Goal: Use online tool/utility: Utilize a website feature to perform a specific function

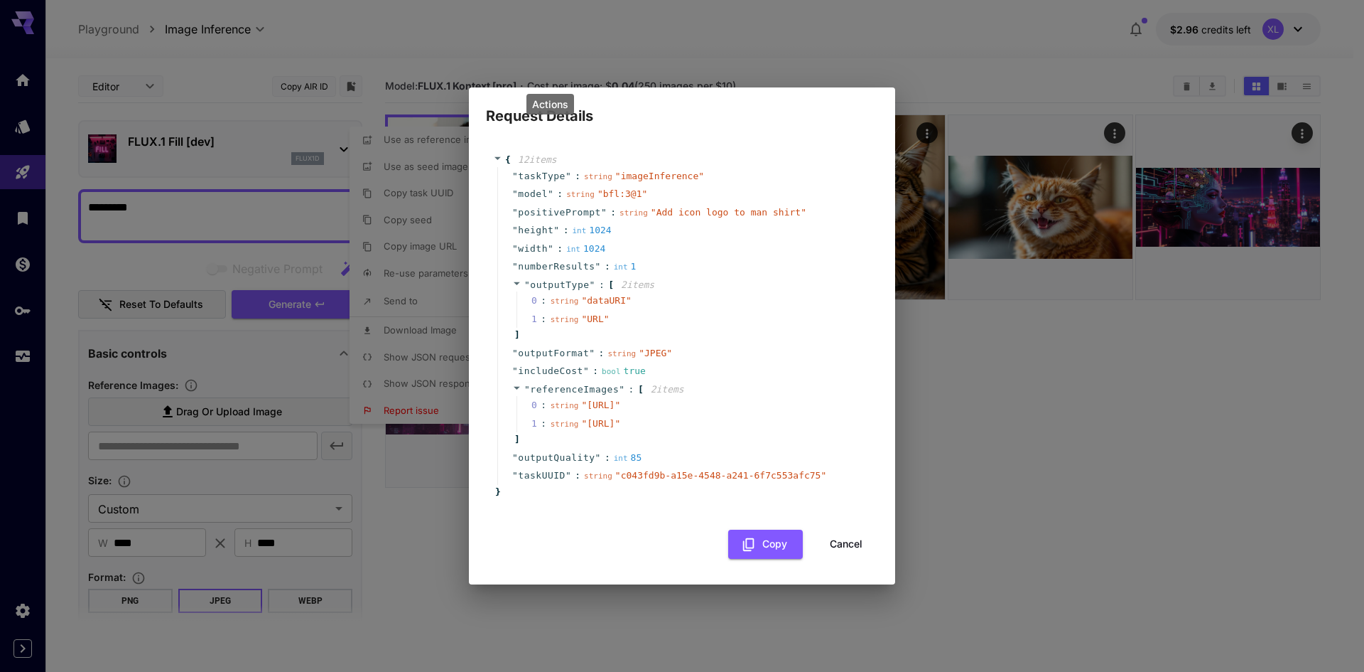
click at [566, 364] on span "includeCost" at bounding box center [550, 371] width 65 height 14
click at [615, 349] on span "string" at bounding box center [622, 353] width 28 height 9
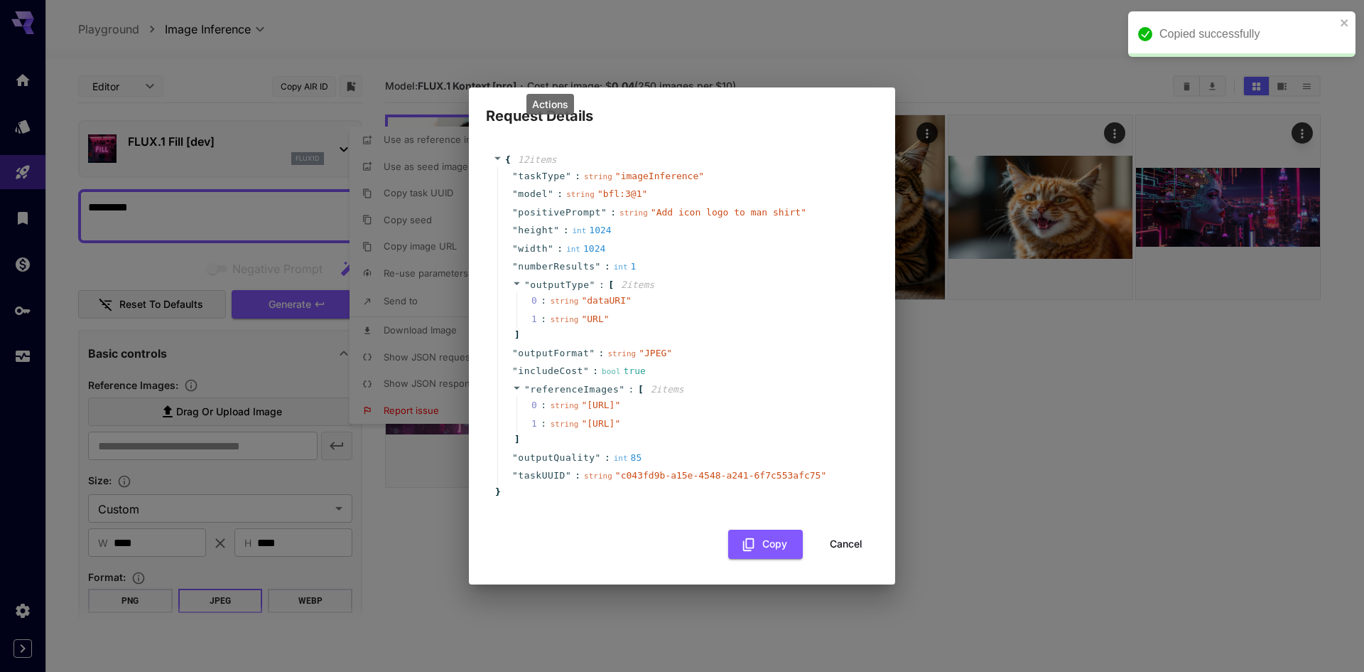
click at [557, 344] on div "" outputFormat " : string " JPEG "" at bounding box center [684, 353] width 374 height 18
click at [611, 127] on div "{ 12 item s " taskType " : string " imageInference " " model " : string " bfl:3…" at bounding box center [682, 355] width 426 height 457
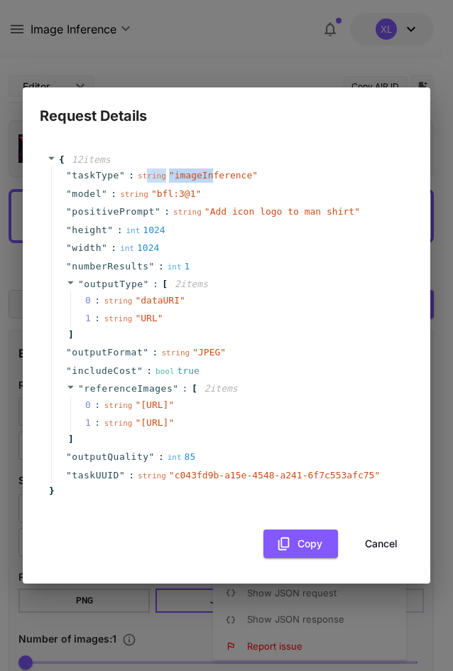
drag, startPoint x: 141, startPoint y: 149, endPoint x: 200, endPoint y: 151, distance: 59.0
click at [200, 168] on div "string " imageInference "" at bounding box center [198, 175] width 120 height 14
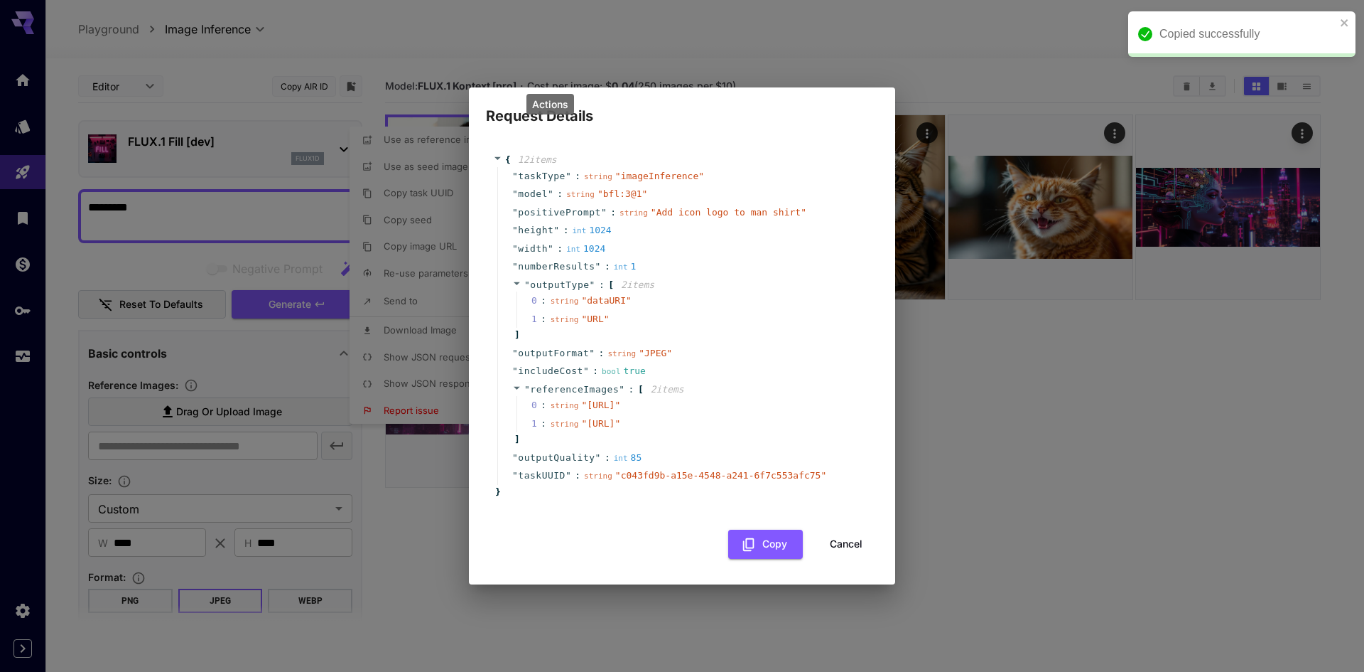
click at [743, 87] on h2 "Request Details" at bounding box center [682, 107] width 426 height 40
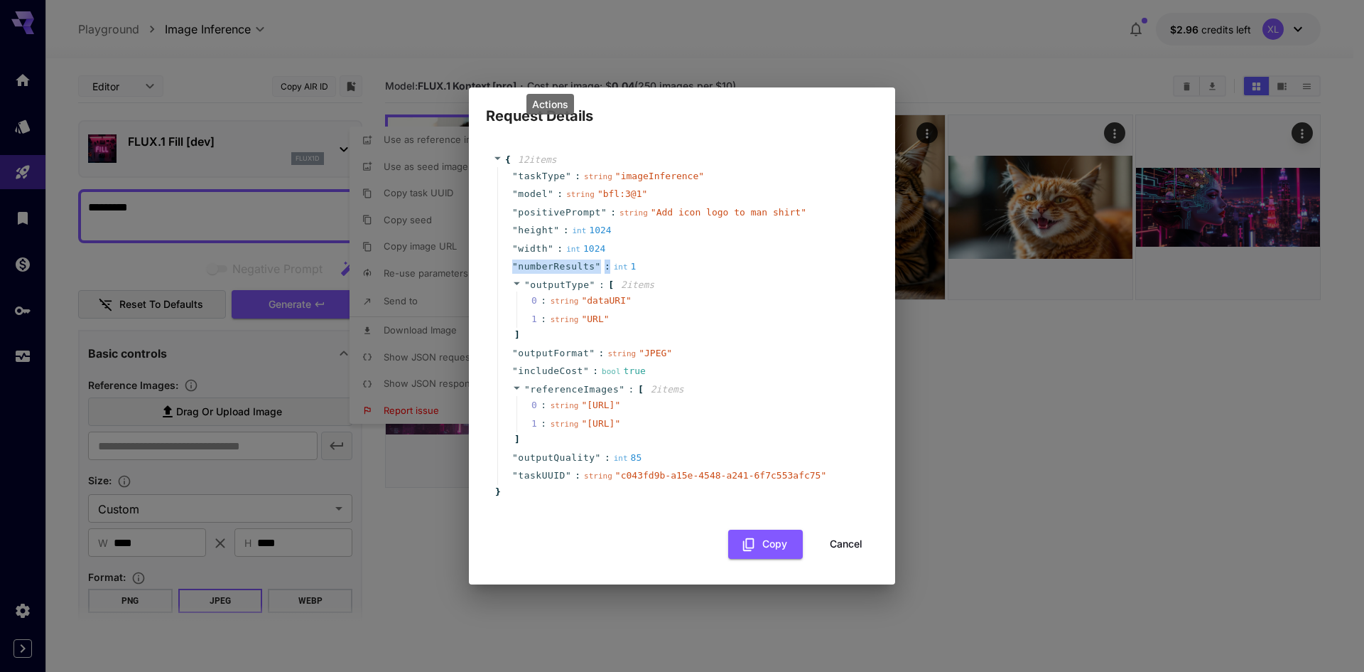
drag, startPoint x: 511, startPoint y: 240, endPoint x: 601, endPoint y: 244, distance: 90.3
click at [601, 257] on div "" numberResults " : int 1" at bounding box center [684, 266] width 374 height 18
copy span "" numberResults " :"
click at [510, 380] on div "" referenceImages " : [ 2 item s 0 : string " https://im.runware.ai/image/ii/f5…" at bounding box center [684, 414] width 374 height 68
click at [517, 386] on icon at bounding box center [517, 387] width 6 height 3
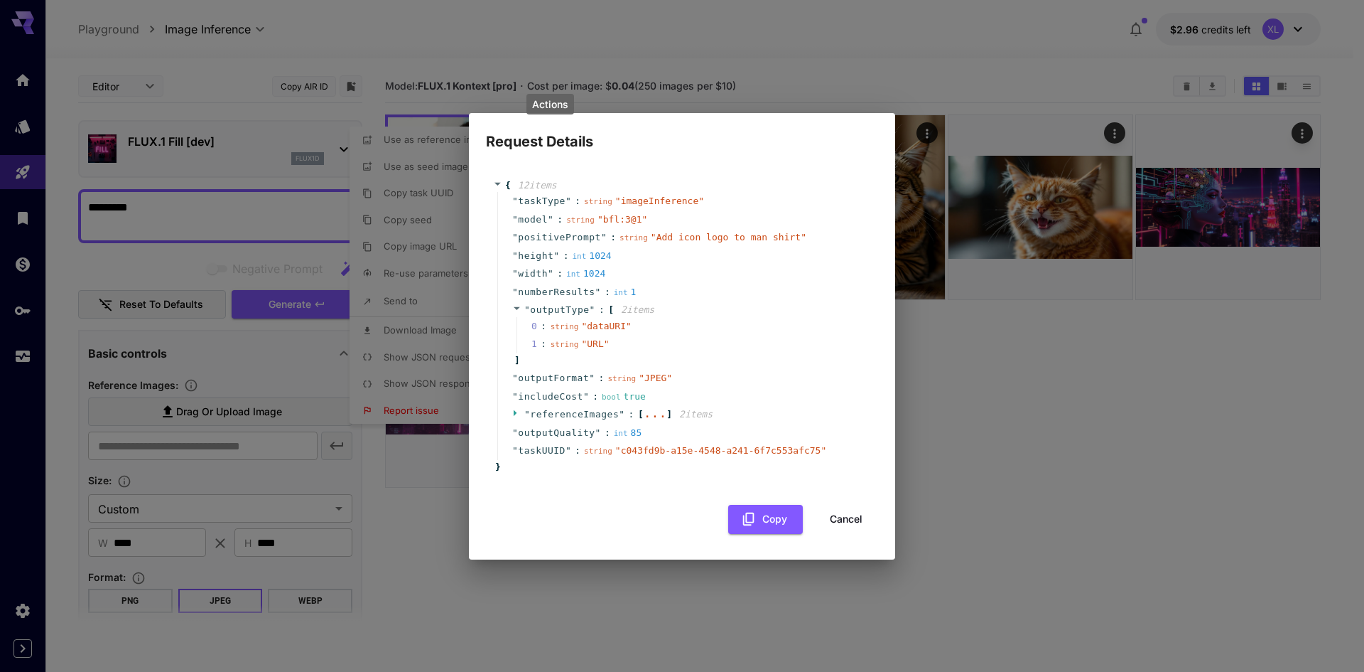
click at [561, 456] on span "taskUUID" at bounding box center [542, 450] width 48 height 14
click at [512, 418] on div "" referenceImages " : [ ... ] 2 item s" at bounding box center [684, 414] width 374 height 18
click at [513, 411] on icon at bounding box center [516, 412] width 9 height 9
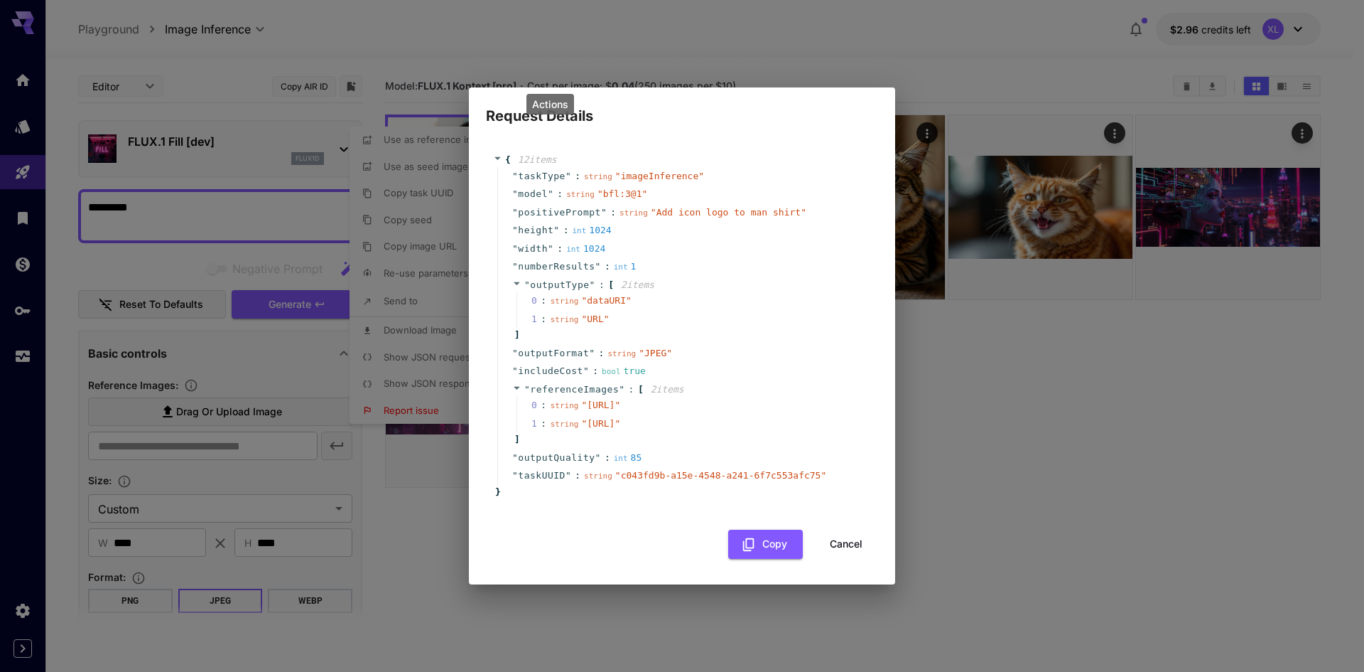
drag, startPoint x: 149, startPoint y: 294, endPoint x: 129, endPoint y: 317, distance: 30.2
click at [148, 296] on div "Request Details { 12 item s " taskType " : string " imageInference " " model " …" at bounding box center [682, 336] width 1364 height 672
click at [16, 359] on div "Request Details { 12 item s " taskType " : string " imageInference " " model " …" at bounding box center [682, 336] width 1364 height 672
drag, startPoint x: 842, startPoint y: 569, endPoint x: 840, endPoint y: 562, distance: 7.4
click at [841, 559] on button "Cancel" at bounding box center [846, 543] width 64 height 29
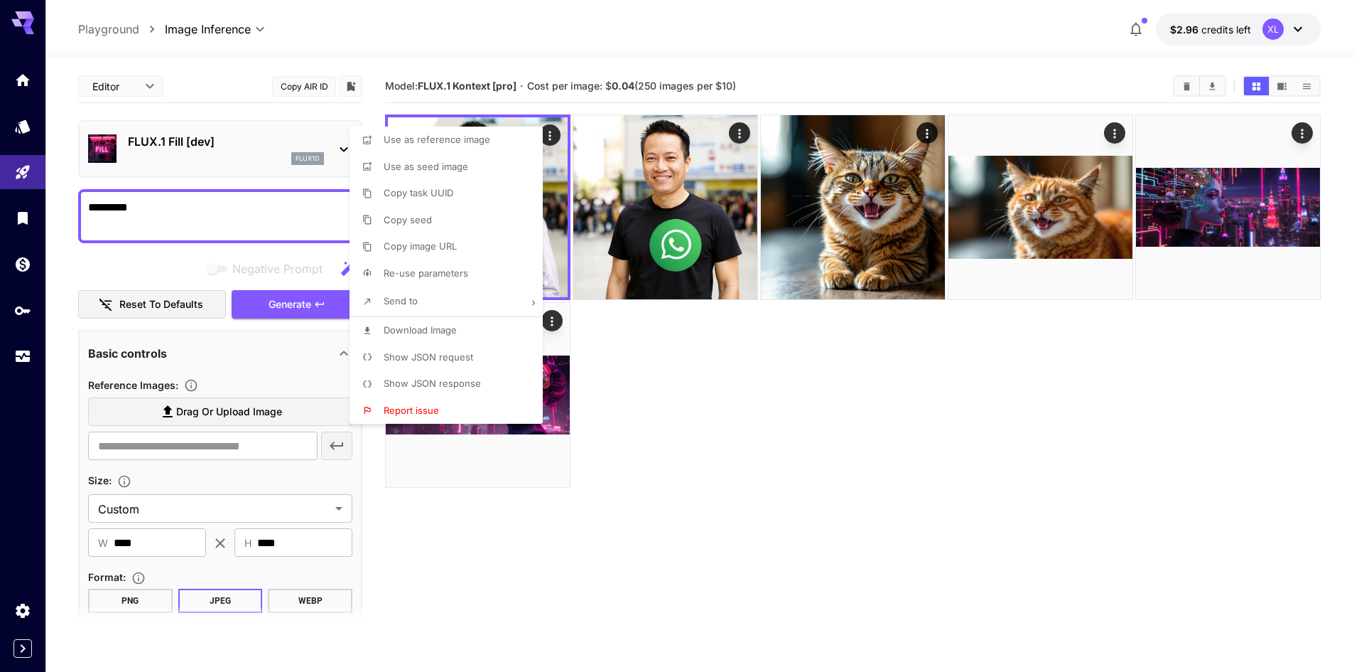
click at [25, 357] on div at bounding box center [682, 336] width 1364 height 672
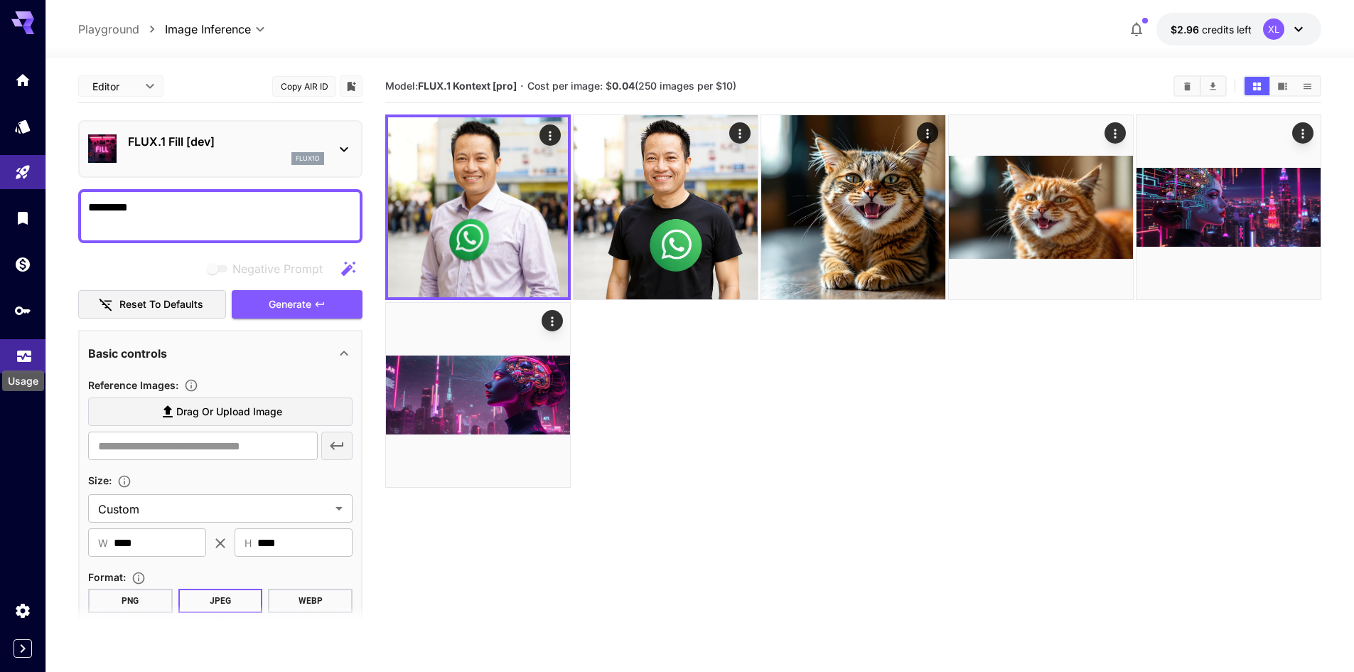
click at [24, 353] on icon "Usage" at bounding box center [24, 351] width 17 height 17
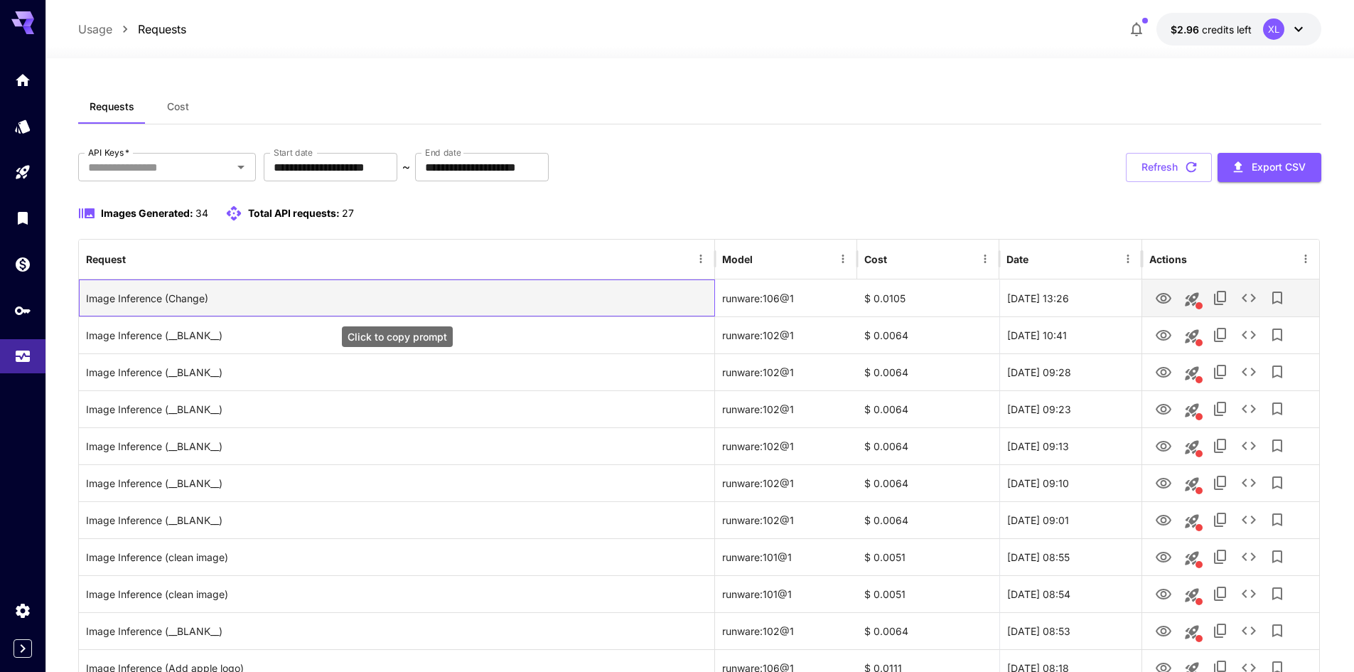
click at [173, 303] on div "Image Inference (Change)" at bounding box center [396, 298] width 621 height 36
click at [1163, 298] on icon "View Image" at bounding box center [1163, 298] width 17 height 17
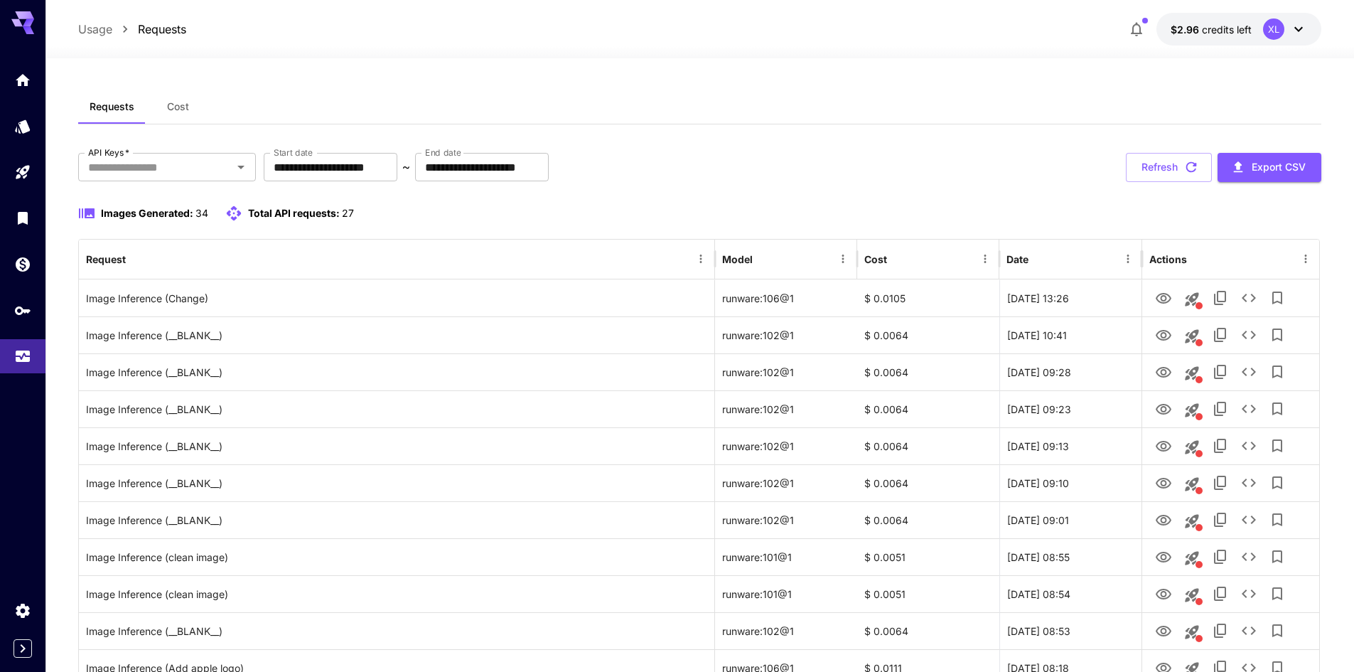
click at [682, 112] on div "Requests Cost" at bounding box center [699, 107] width 1243 height 35
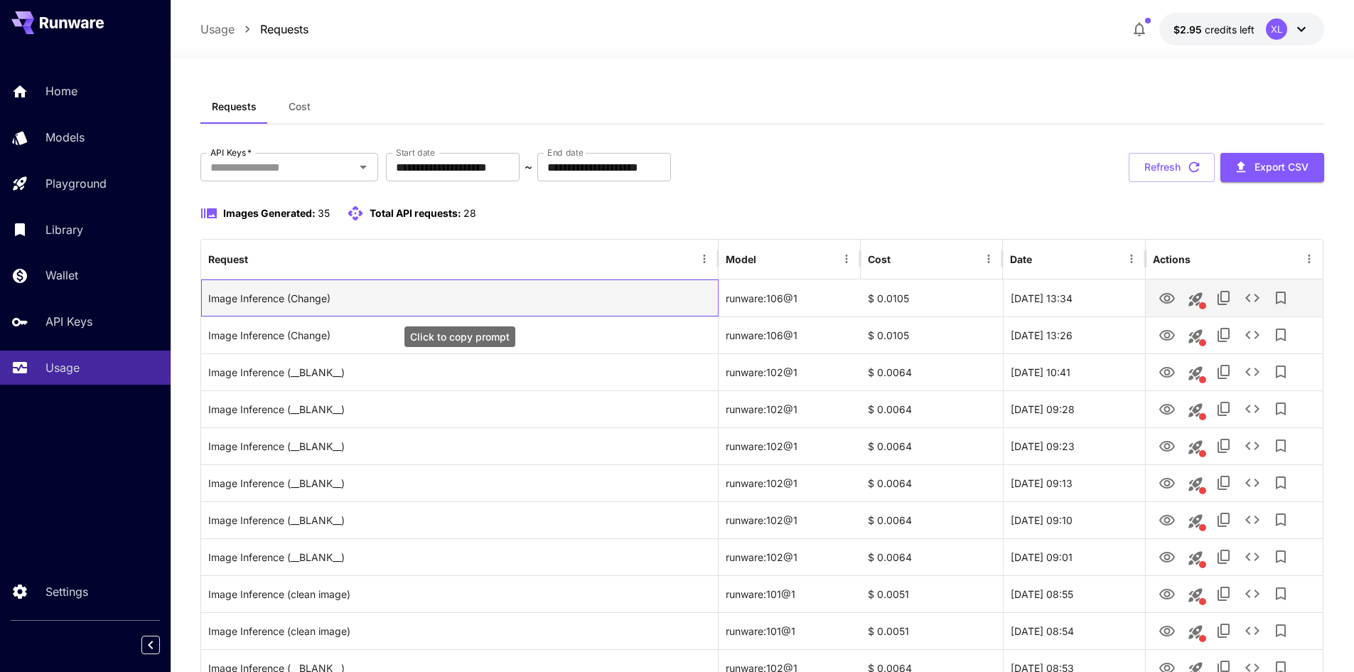
click at [278, 299] on div "Image Inference (Change)" at bounding box center [459, 298] width 502 height 36
click at [458, 286] on div "Image Inference (Change)" at bounding box center [459, 298] width 502 height 36
click at [1201, 298] on icon "Launch in playground" at bounding box center [1195, 299] width 17 height 17
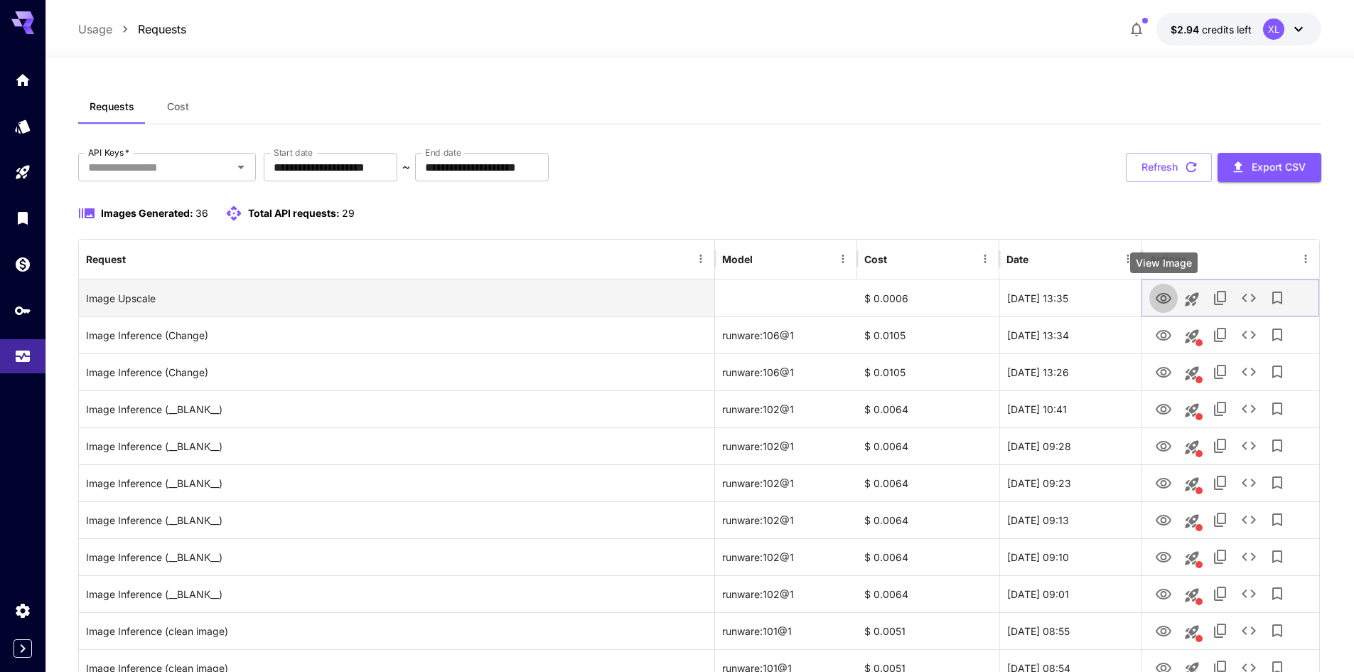
click at [1160, 297] on icon "View Image" at bounding box center [1163, 298] width 17 height 17
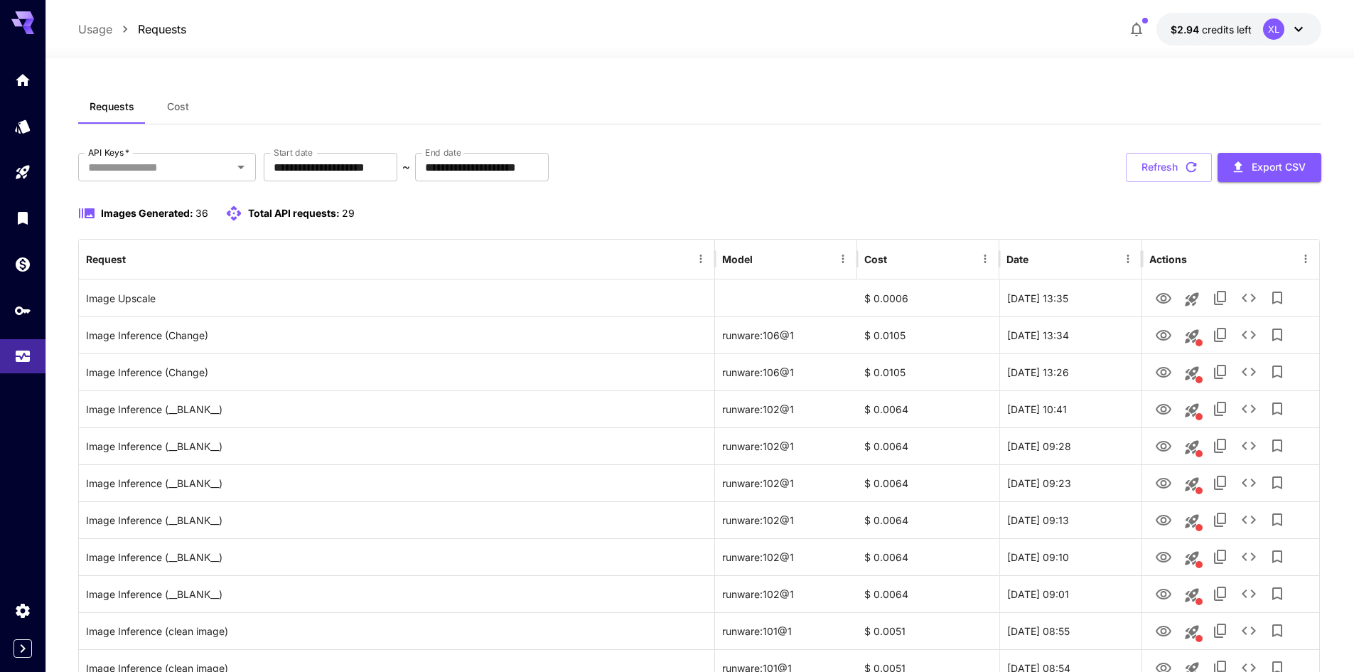
click at [737, 104] on div "Requests Cost" at bounding box center [699, 107] width 1243 height 35
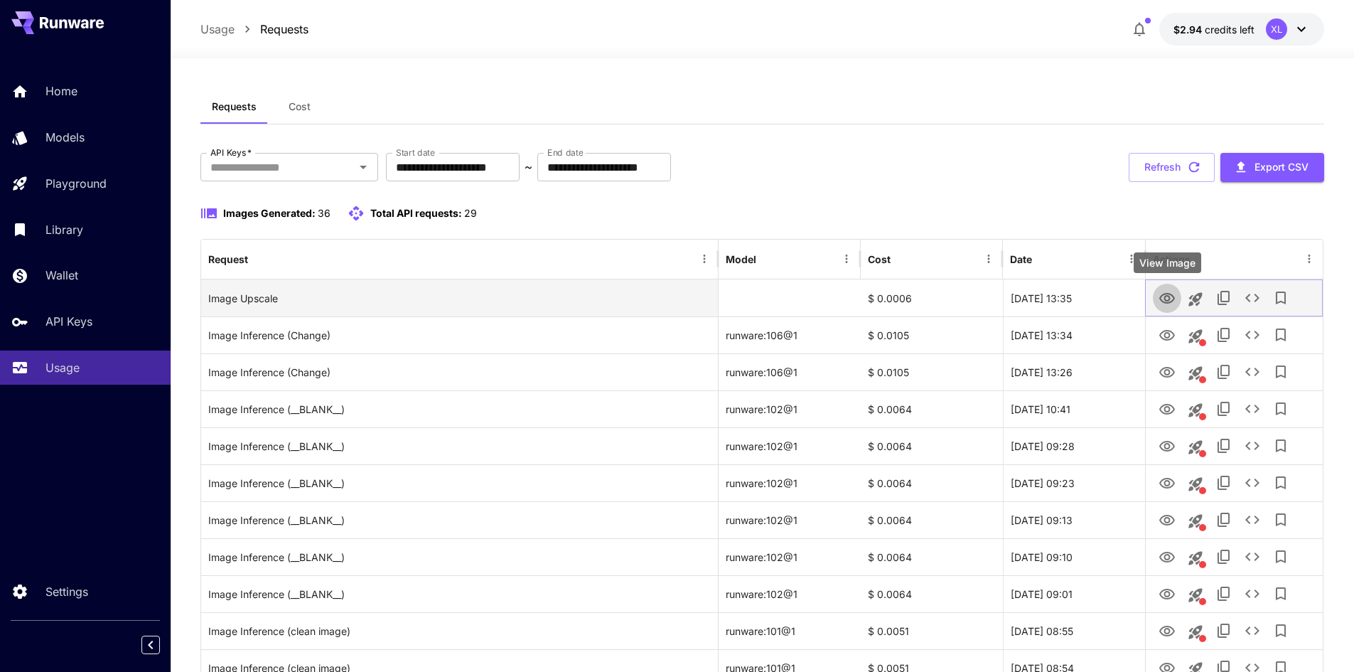
click at [1173, 299] on icon "View Image" at bounding box center [1167, 298] width 16 height 11
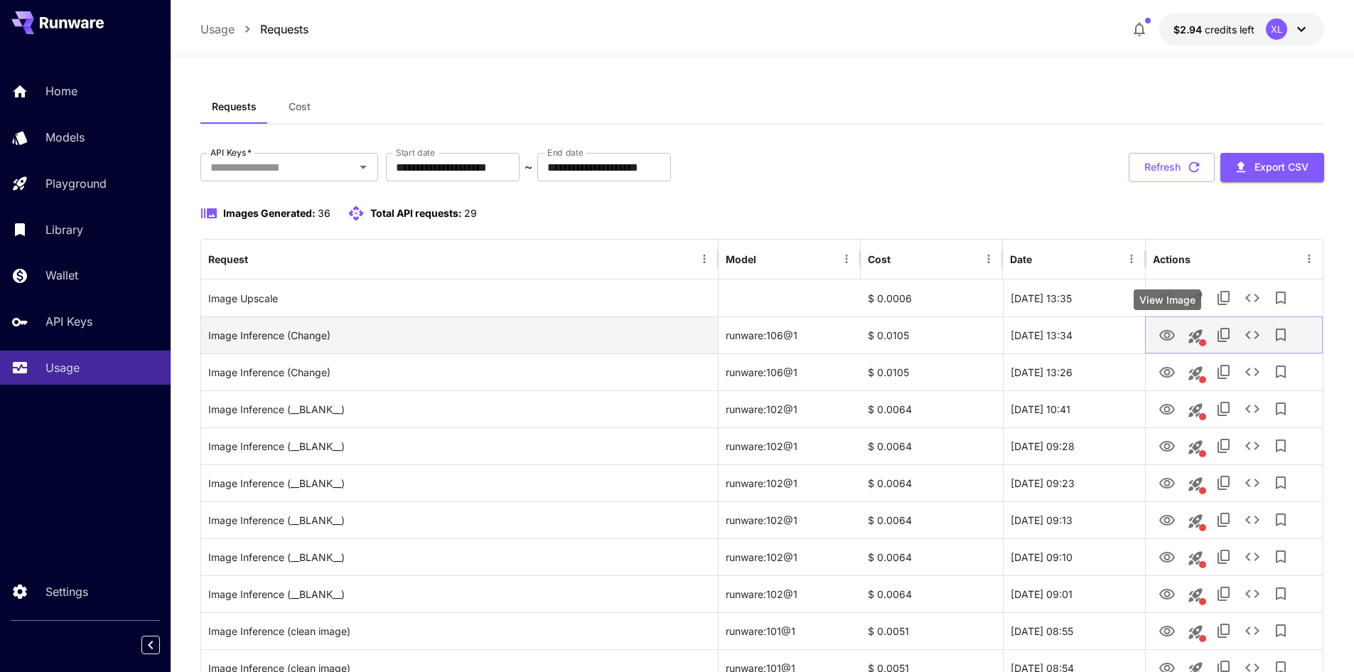
click at [1169, 330] on icon "View Image" at bounding box center [1166, 335] width 17 height 17
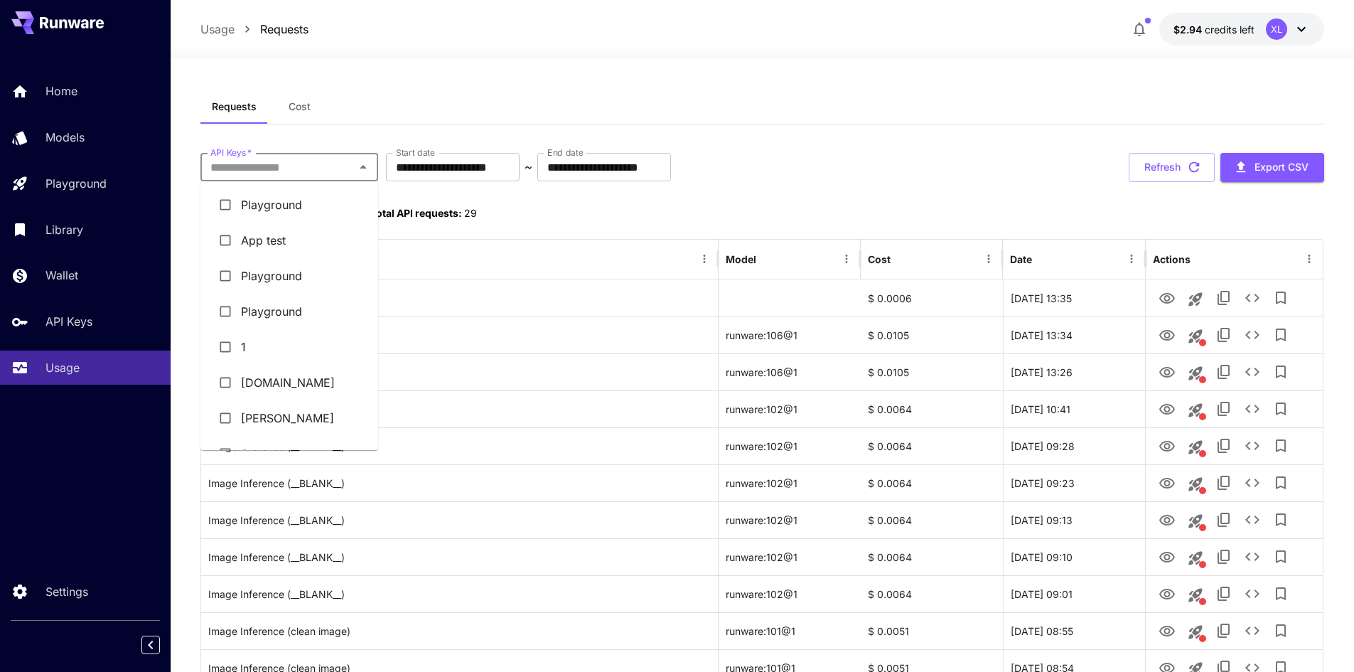
click at [296, 169] on input "API Keys   *" at bounding box center [278, 167] width 146 height 20
click at [515, 90] on div "Requests Cost" at bounding box center [762, 107] width 1124 height 35
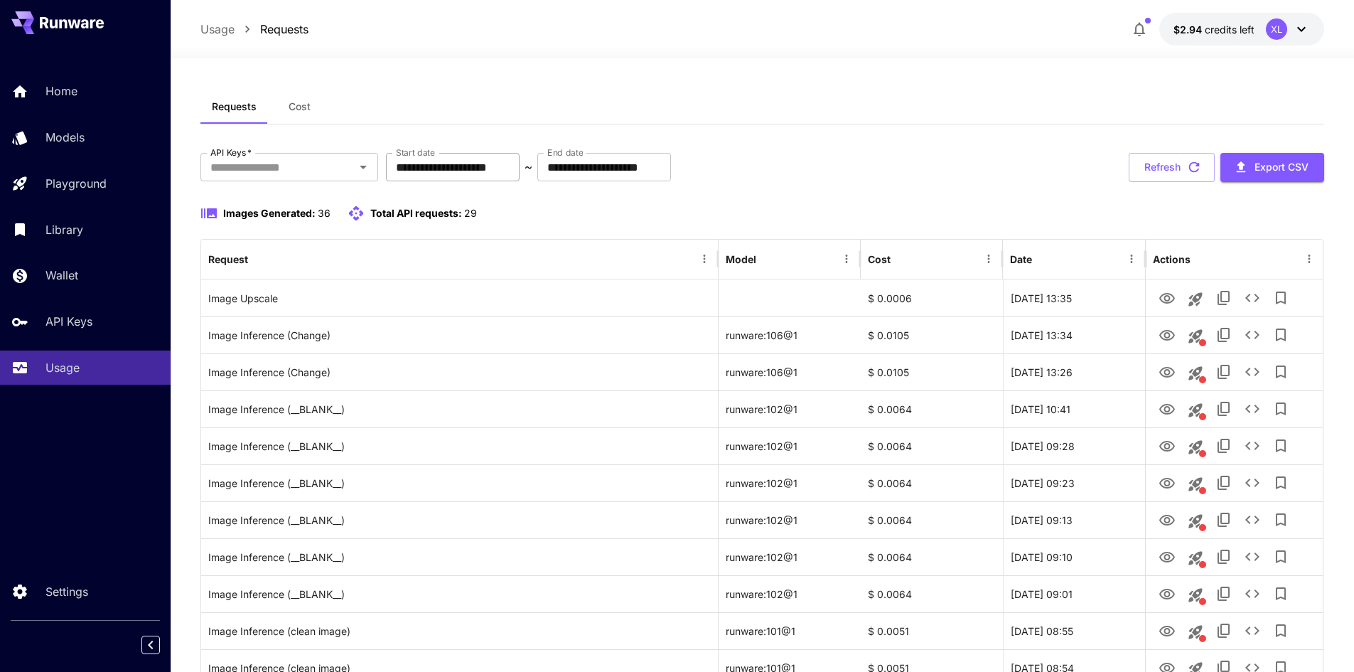
click at [519, 153] on input "**********" at bounding box center [453, 167] width 134 height 28
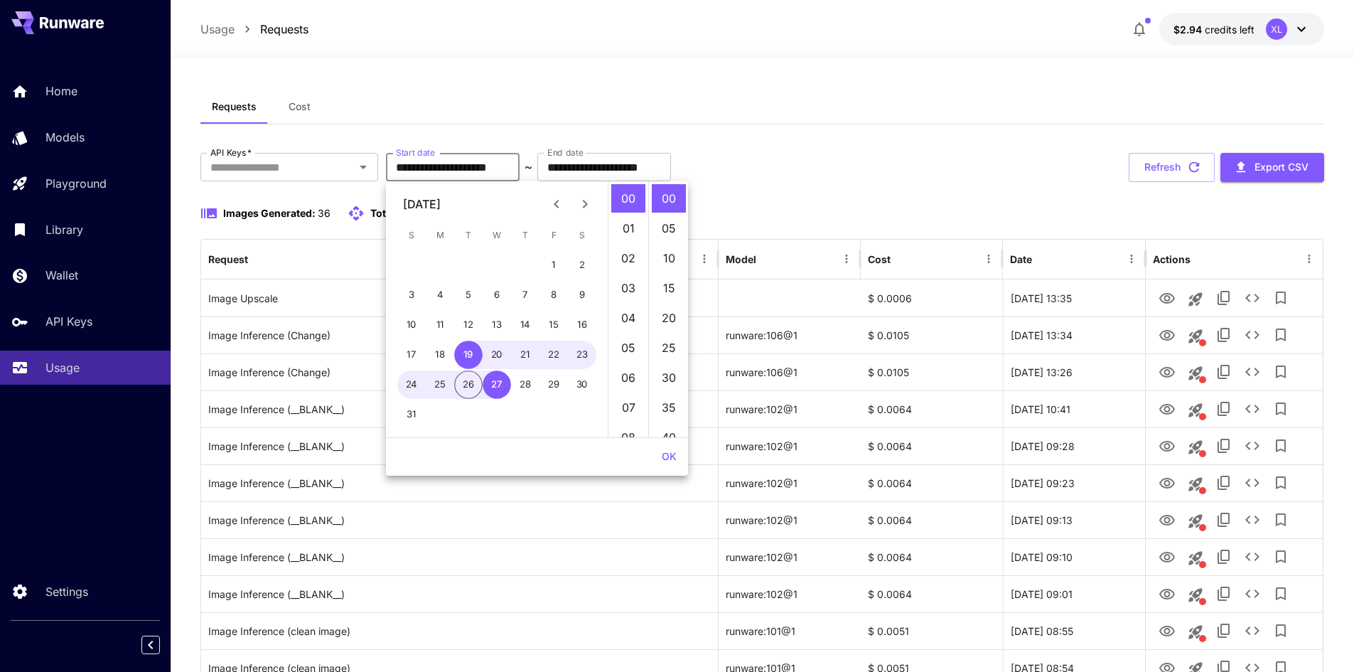
click at [286, 98] on button "Cost" at bounding box center [300, 107] width 64 height 34
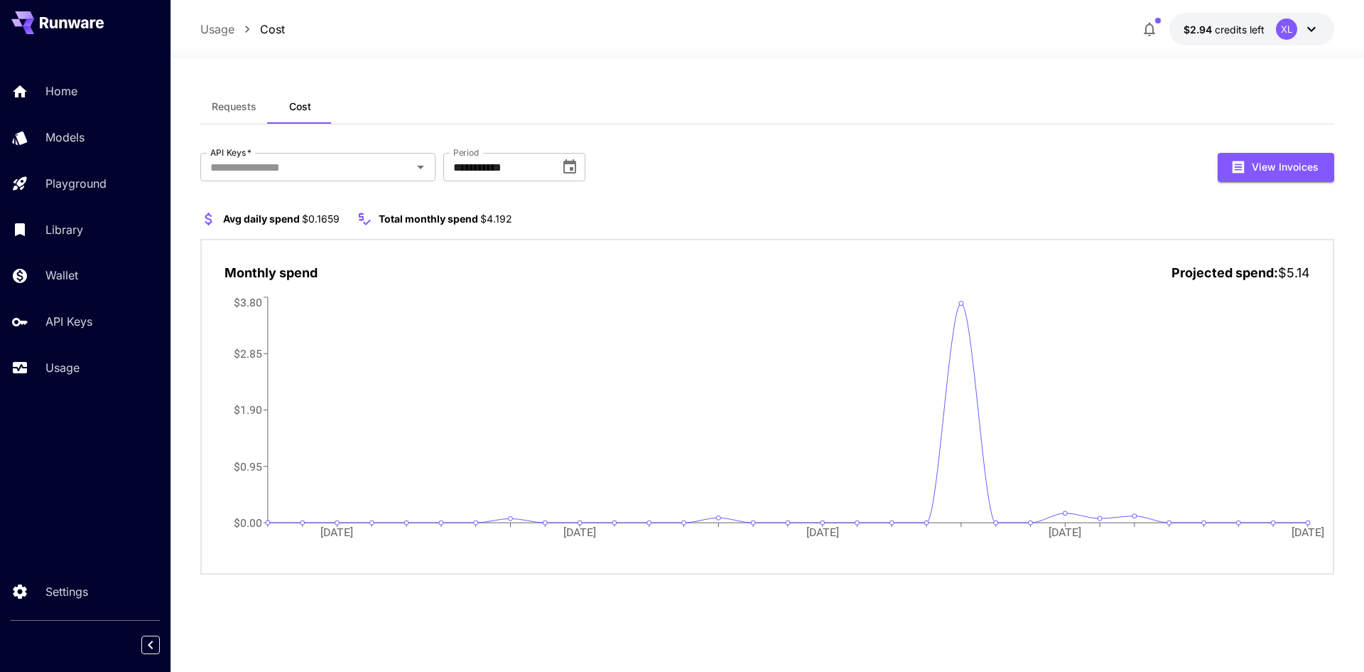
click at [246, 104] on span "Requests" at bounding box center [234, 106] width 45 height 13
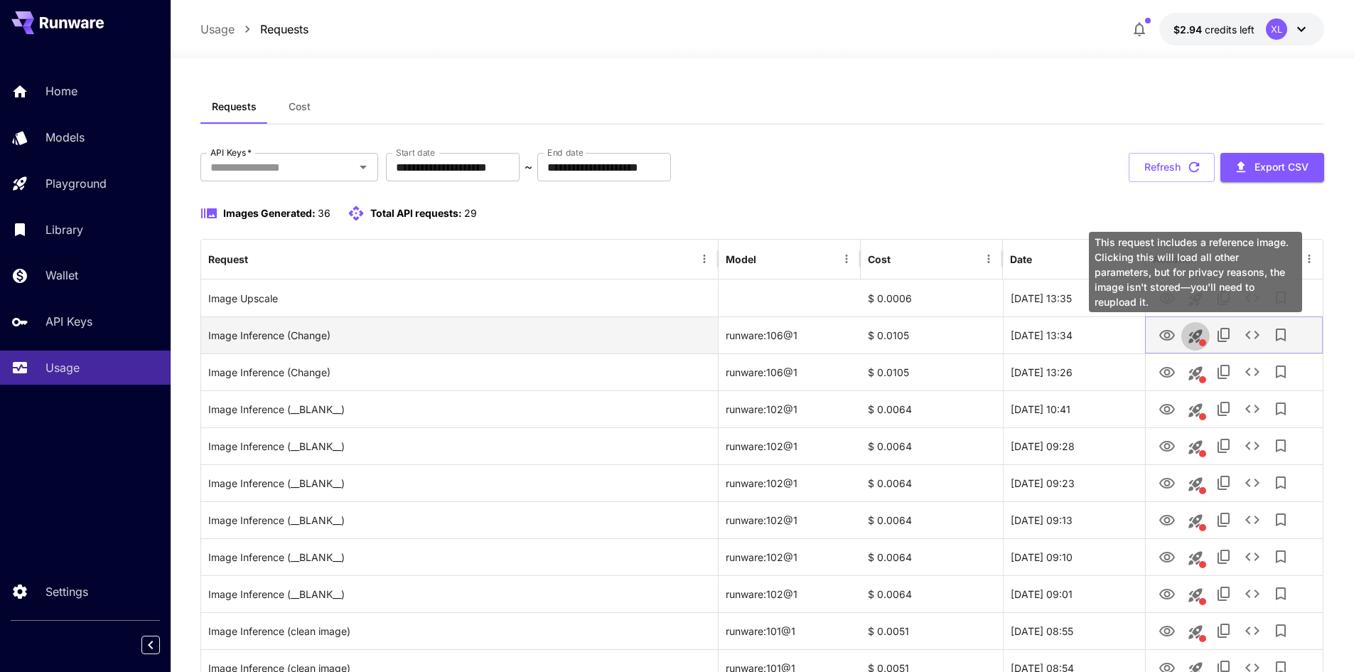
click at [1195, 340] on icon "This request includes a reference image. Clicking this will load all other para…" at bounding box center [1195, 336] width 17 height 17
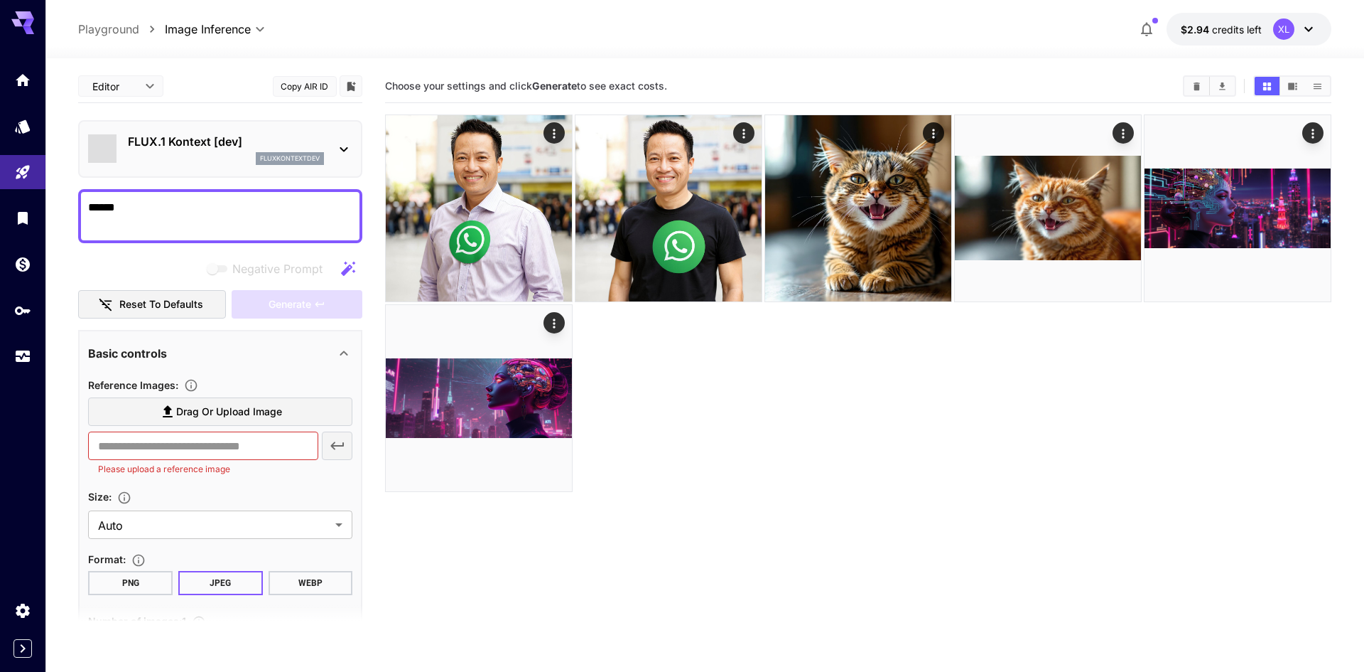
type input "*******"
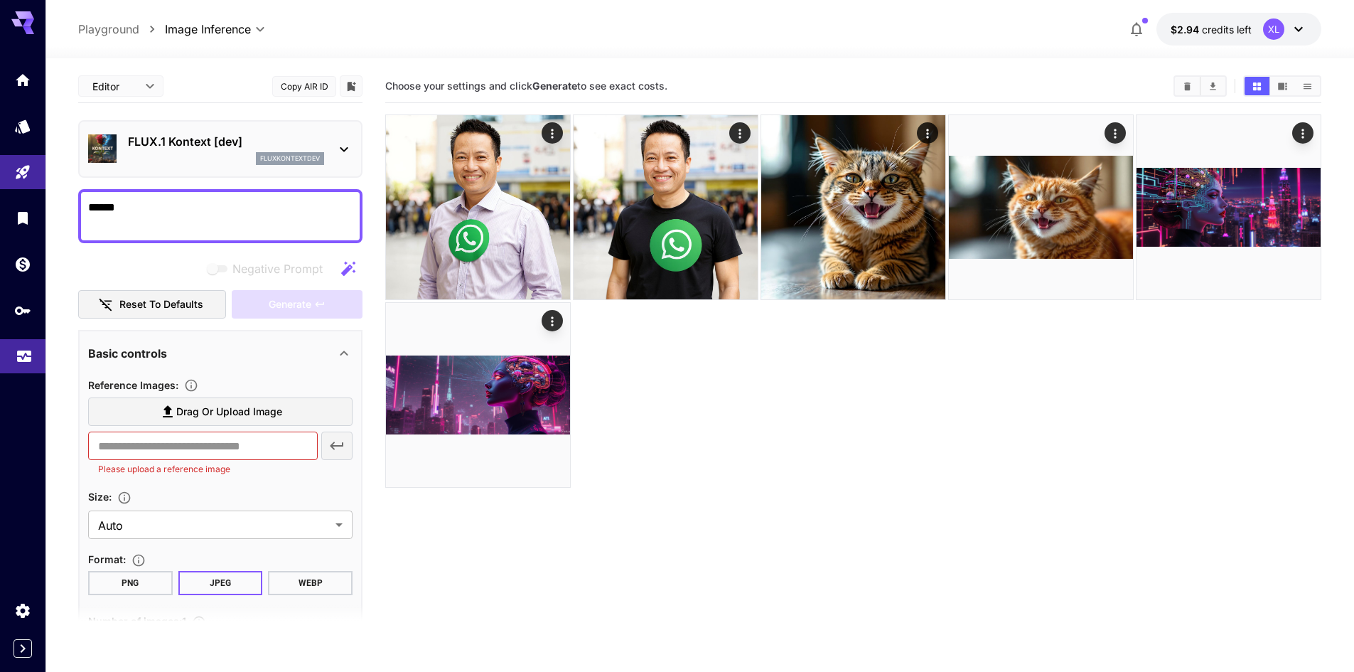
click at [18, 355] on icon "Usage" at bounding box center [24, 351] width 17 height 17
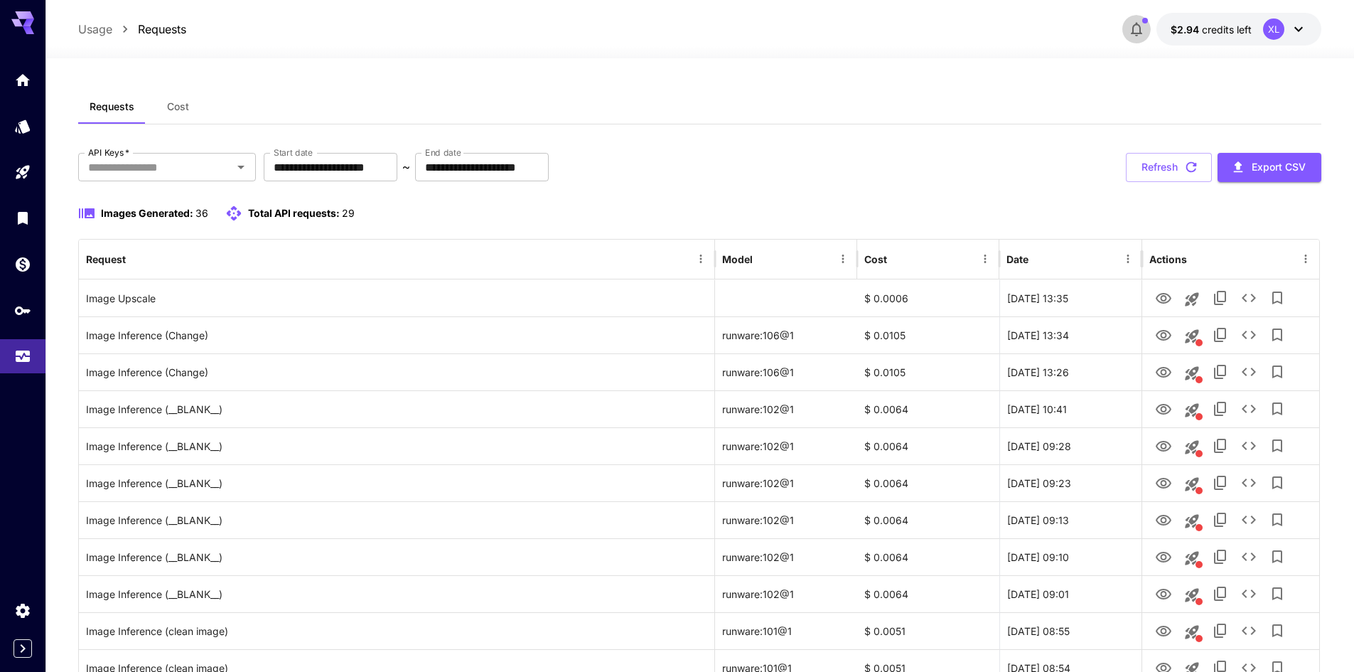
click at [1145, 31] on icon "button" at bounding box center [1136, 29] width 17 height 17
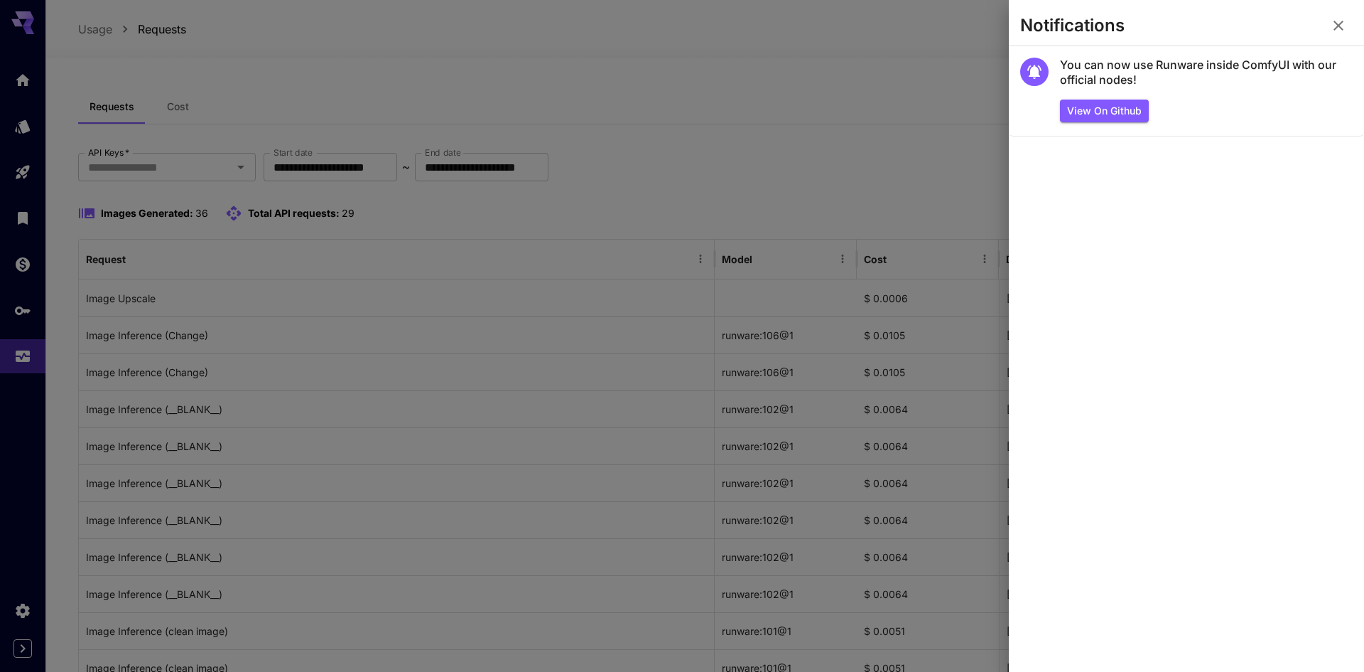
drag, startPoint x: 1338, startPoint y: 21, endPoint x: 1319, endPoint y: 41, distance: 28.2
click at [1319, 41] on section "Notifications" at bounding box center [1186, 28] width 355 height 34
click at [1335, 26] on icon "button" at bounding box center [1338, 25] width 17 height 17
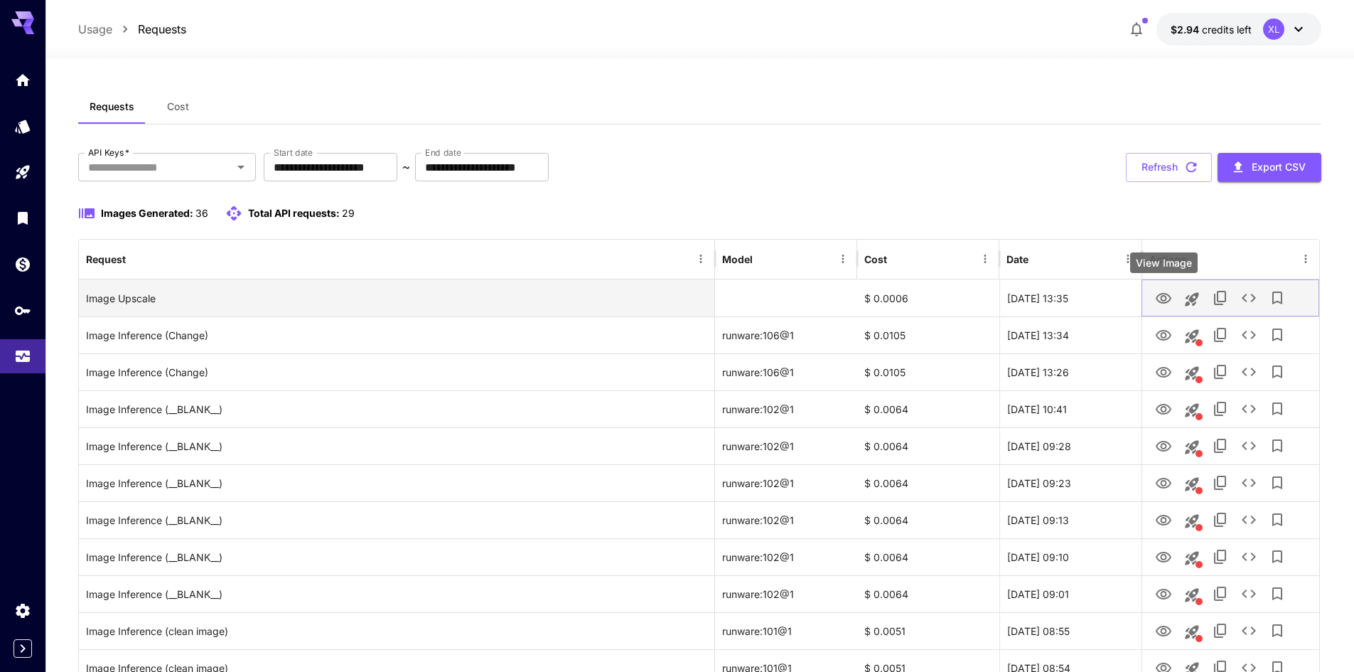
click at [1160, 300] on icon "View Image" at bounding box center [1163, 298] width 17 height 17
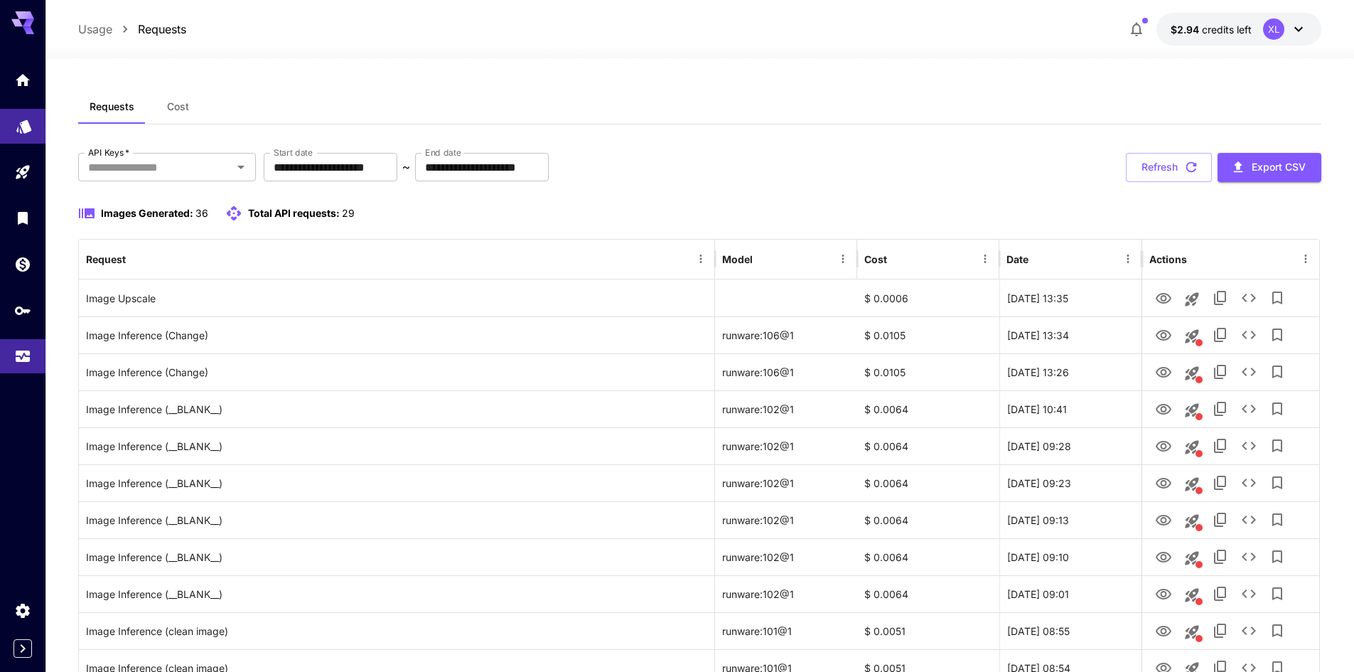
click at [29, 135] on link at bounding box center [22, 126] width 45 height 35
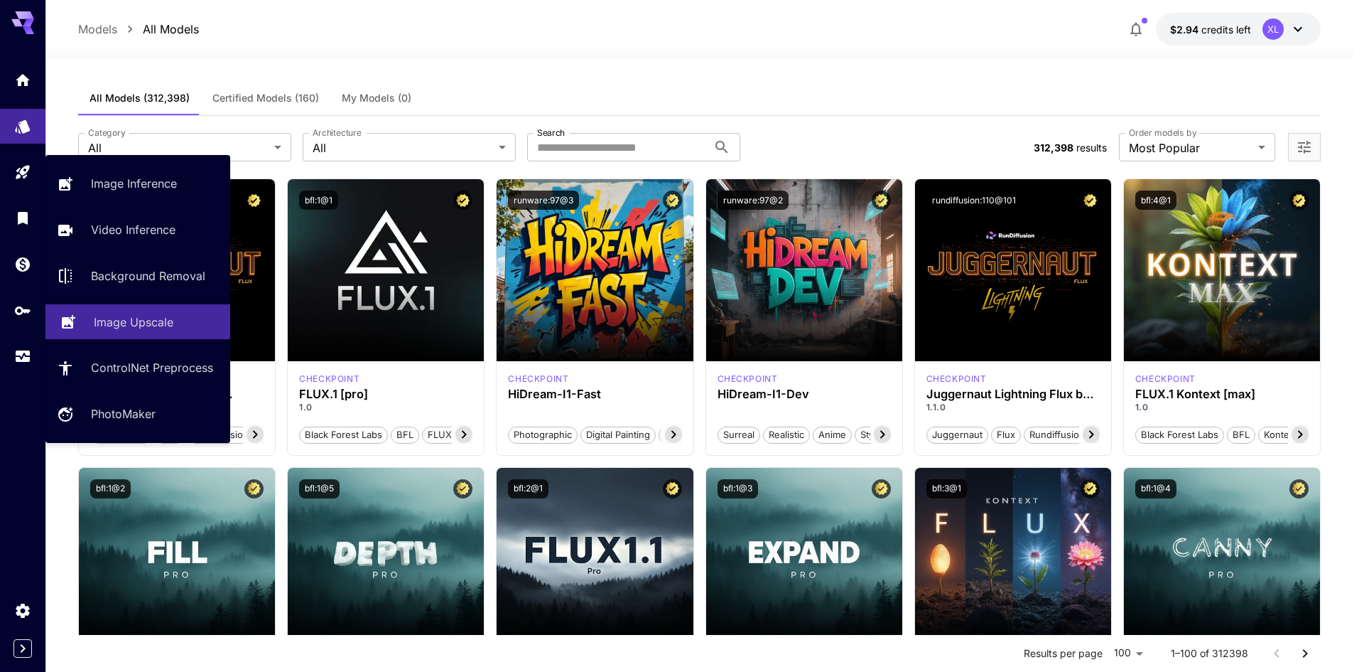
click at [127, 308] on link "Image Upscale" at bounding box center [137, 321] width 185 height 35
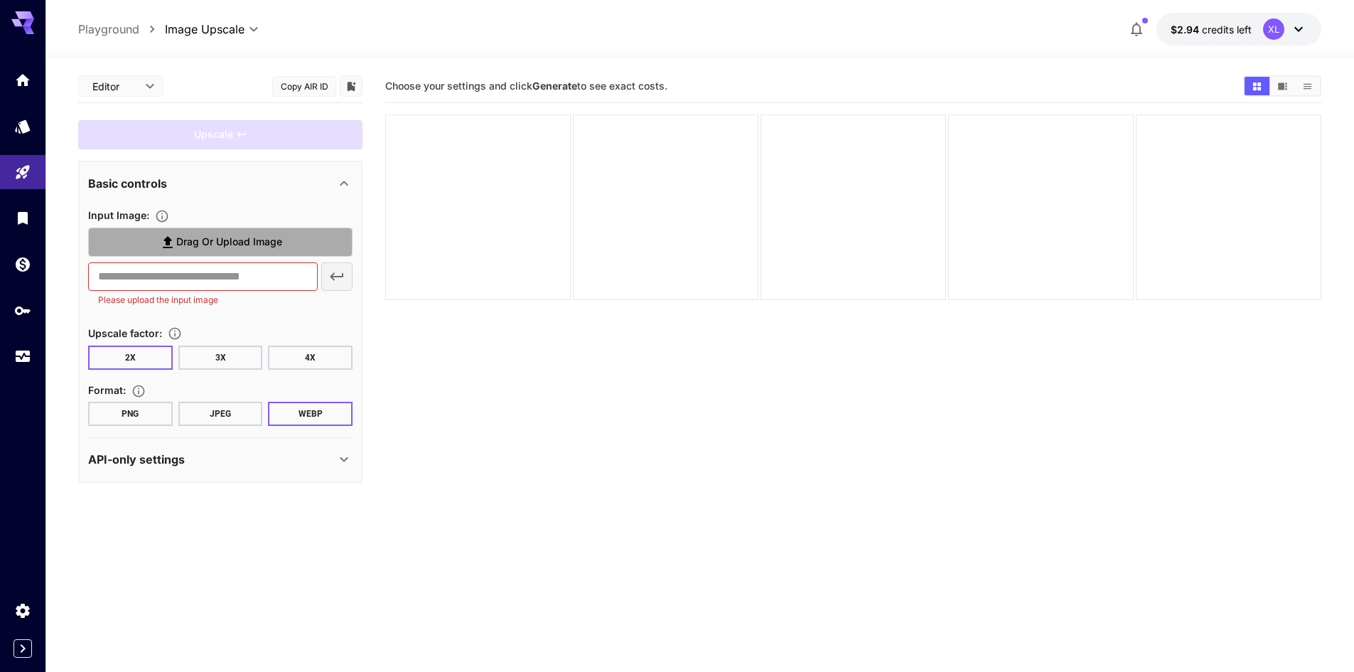
click at [253, 242] on span "Drag or upload image" at bounding box center [229, 242] width 106 height 18
click at [0, 0] on input "Drag or upload image" at bounding box center [0, 0] width 0 height 0
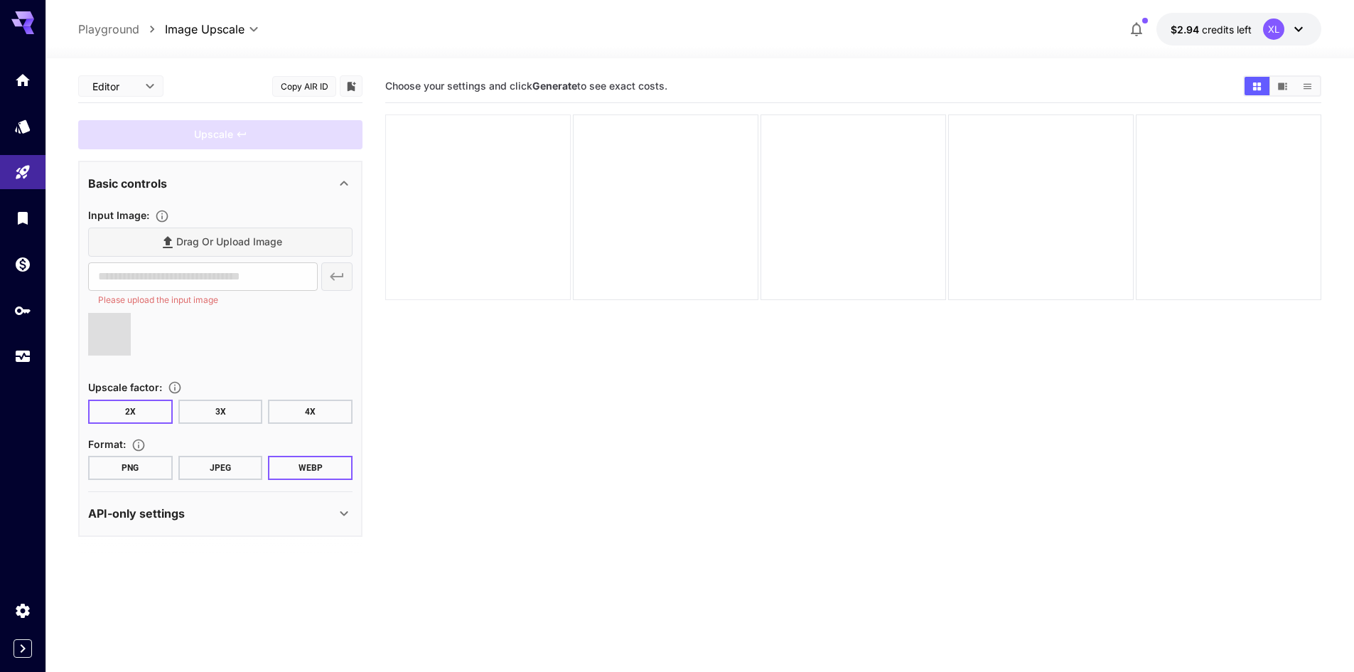
type input "**********"
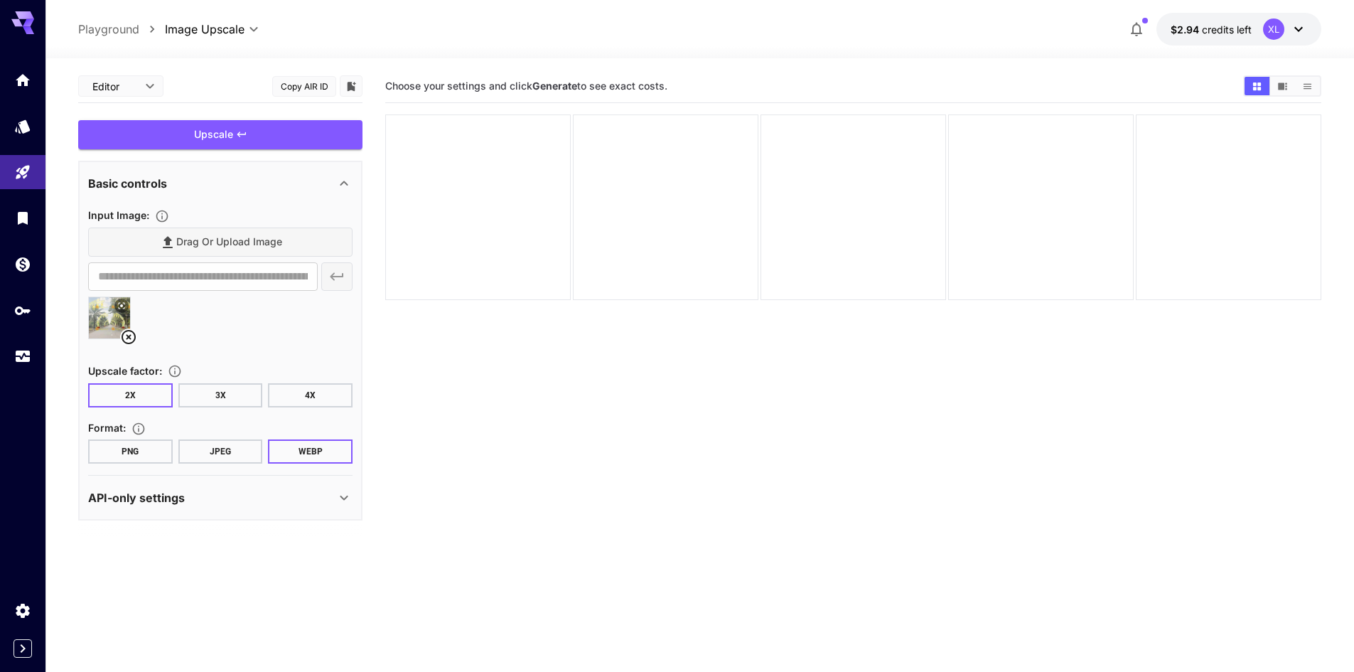
click at [218, 392] on button "3X" at bounding box center [220, 395] width 85 height 24
click at [208, 452] on button "JPEG" at bounding box center [220, 451] width 85 height 24
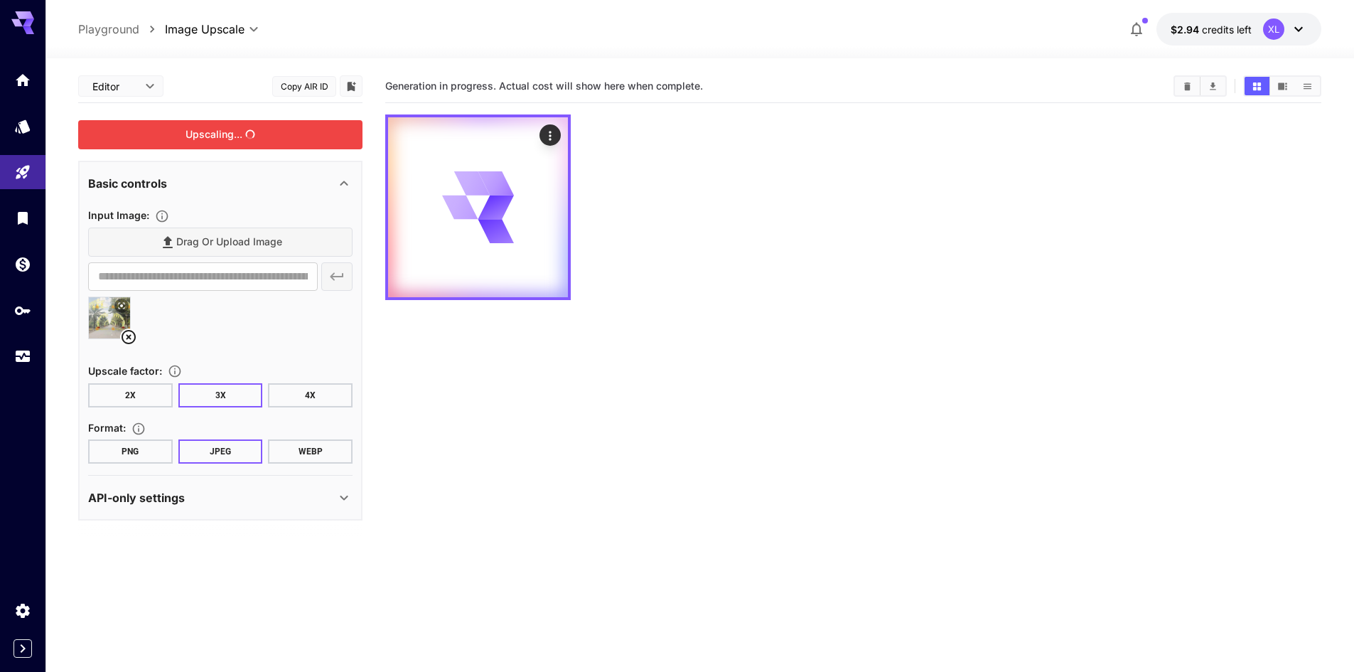
click at [203, 124] on div "Upscaling..." at bounding box center [220, 134] width 284 height 29
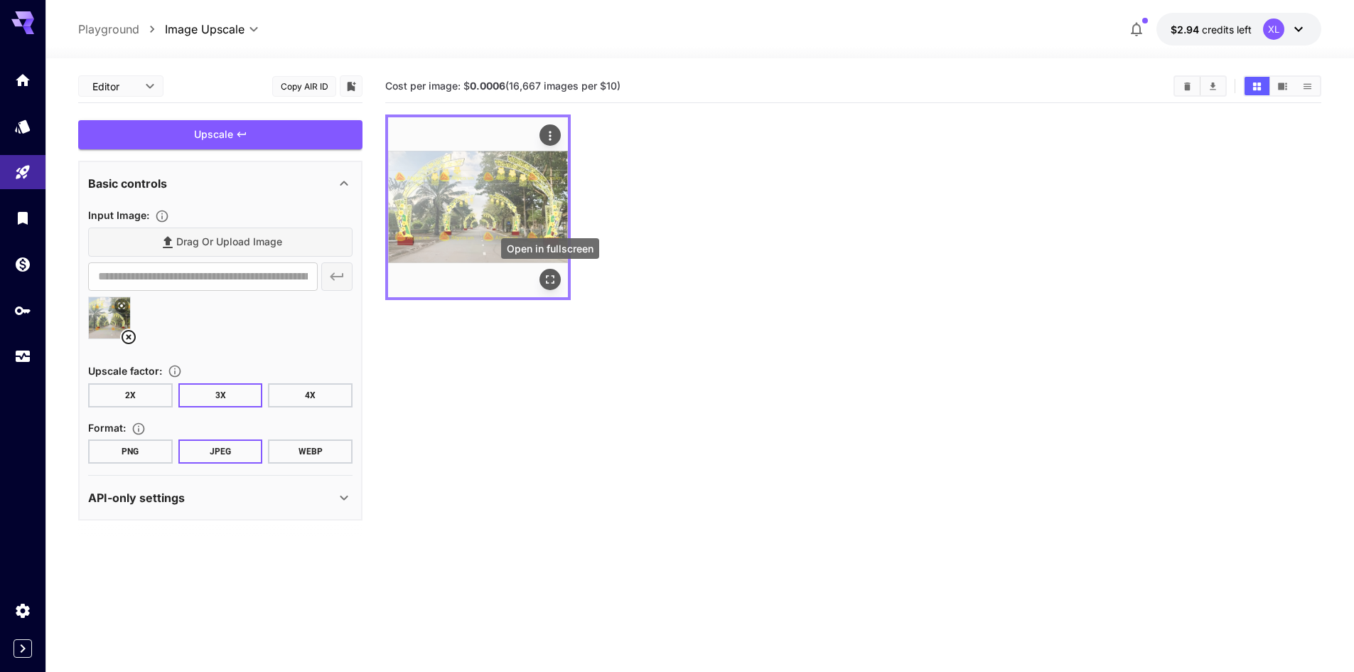
click at [549, 279] on icon "Open in fullscreen" at bounding box center [550, 279] width 14 height 14
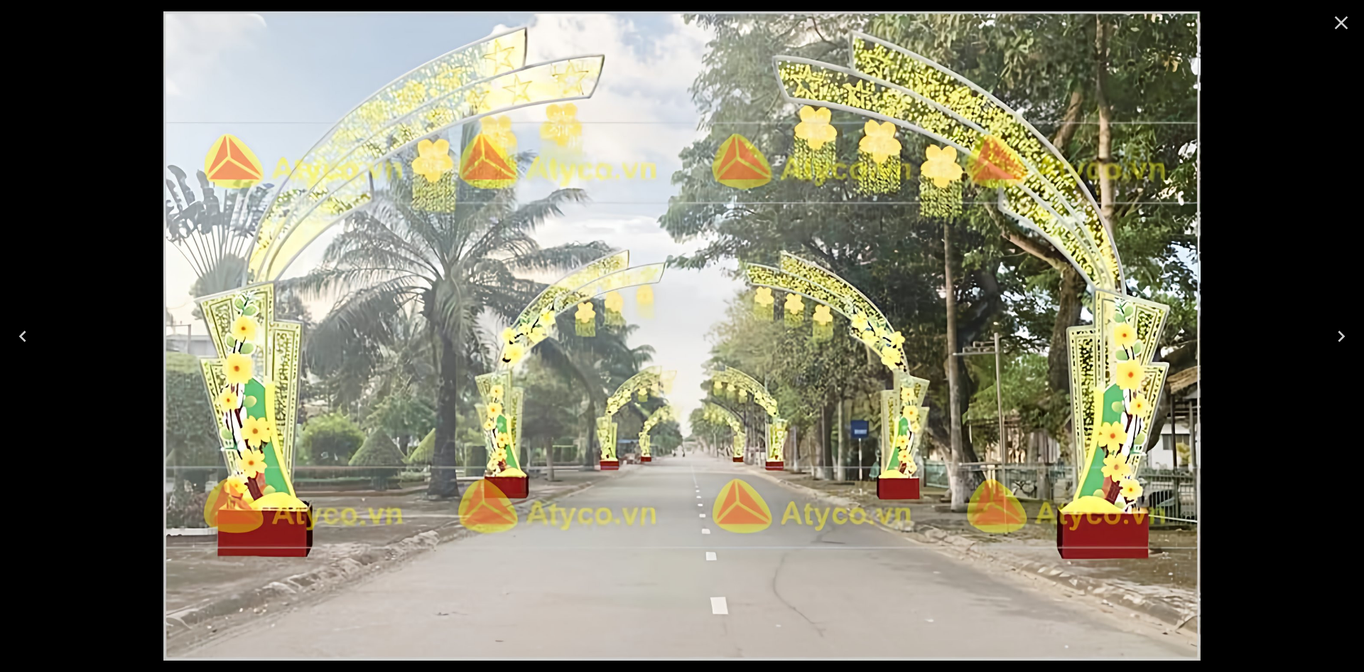
click at [1342, 18] on icon "Close" at bounding box center [1341, 22] width 23 height 23
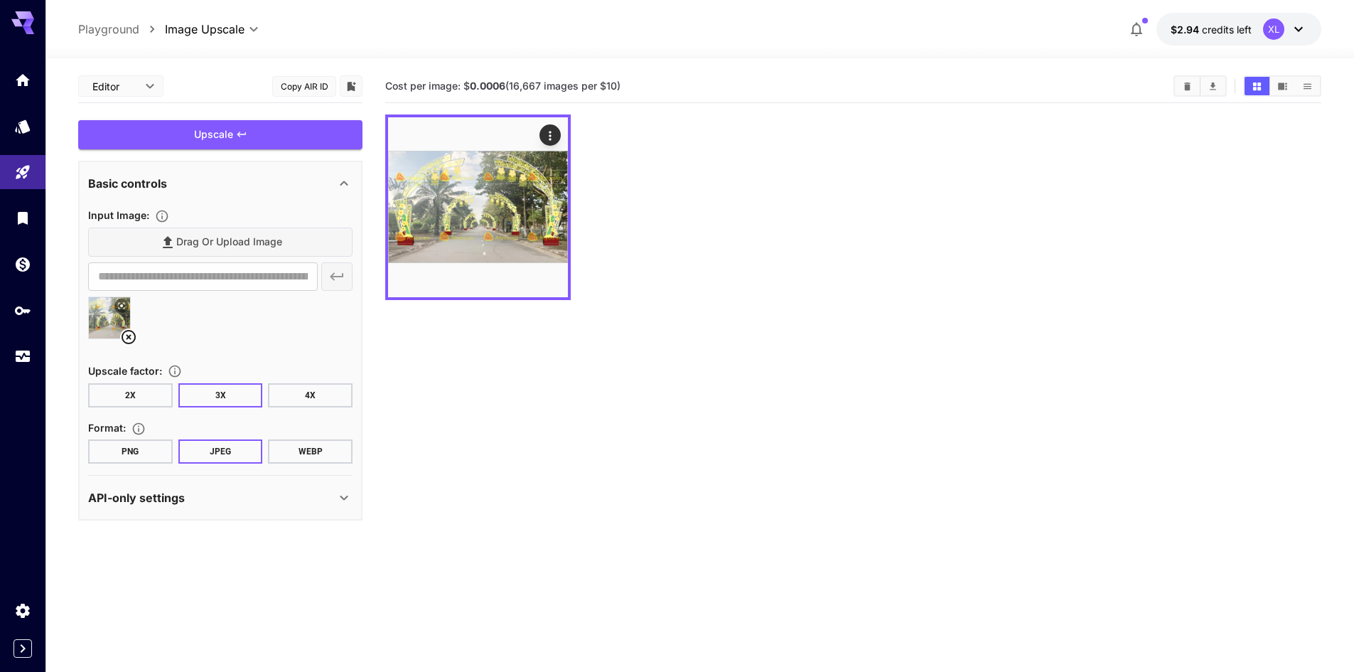
click at [559, 81] on span "Cost per image: $ 0.0006 (16,667 images per $10)" at bounding box center [502, 86] width 235 height 12
drag, startPoint x: 679, startPoint y: 81, endPoint x: 449, endPoint y: 80, distance: 229.5
click at [449, 80] on section "Cost per image: $ 0.0006 (16,667 images per $10)" at bounding box center [773, 87] width 777 height 14
click at [512, 85] on span "Cost per image: $ 0.0006 (16,667 images per $10)" at bounding box center [502, 86] width 235 height 12
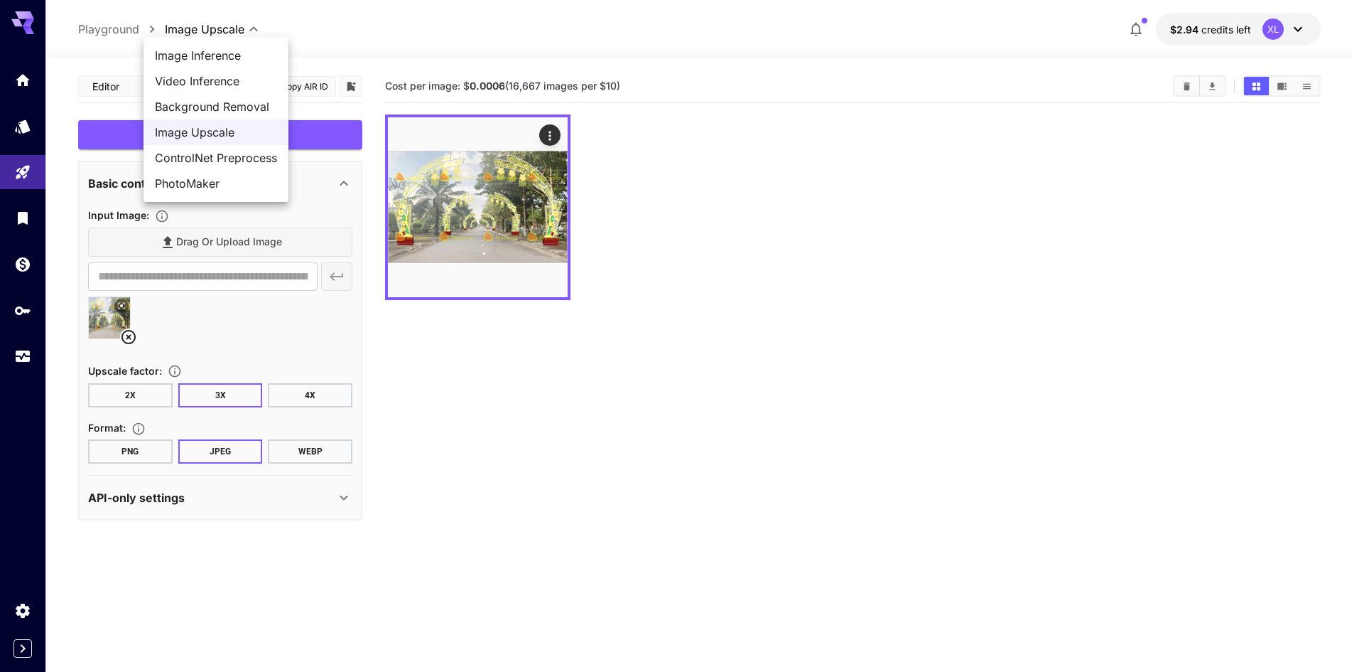
click at [232, 28] on body "**********" at bounding box center [682, 392] width 1364 height 784
click at [360, 20] on div at bounding box center [682, 336] width 1364 height 672
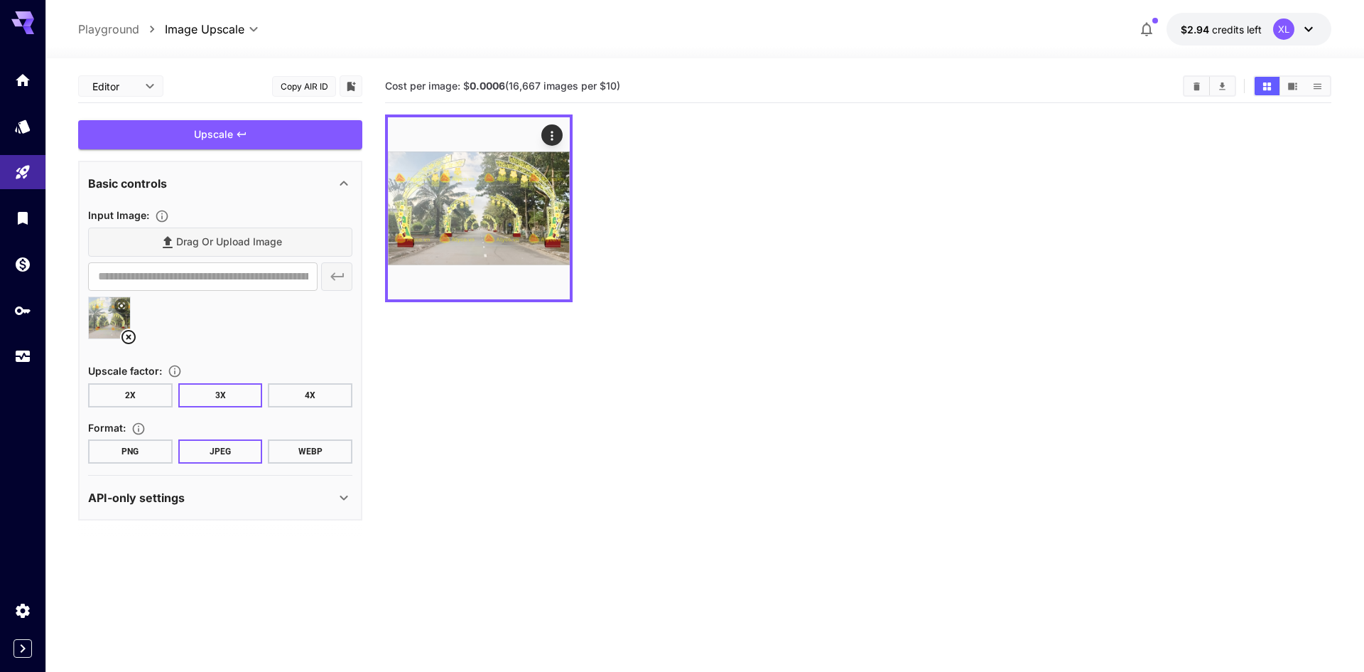
click at [119, 84] on body "**********" at bounding box center [682, 392] width 1364 height 784
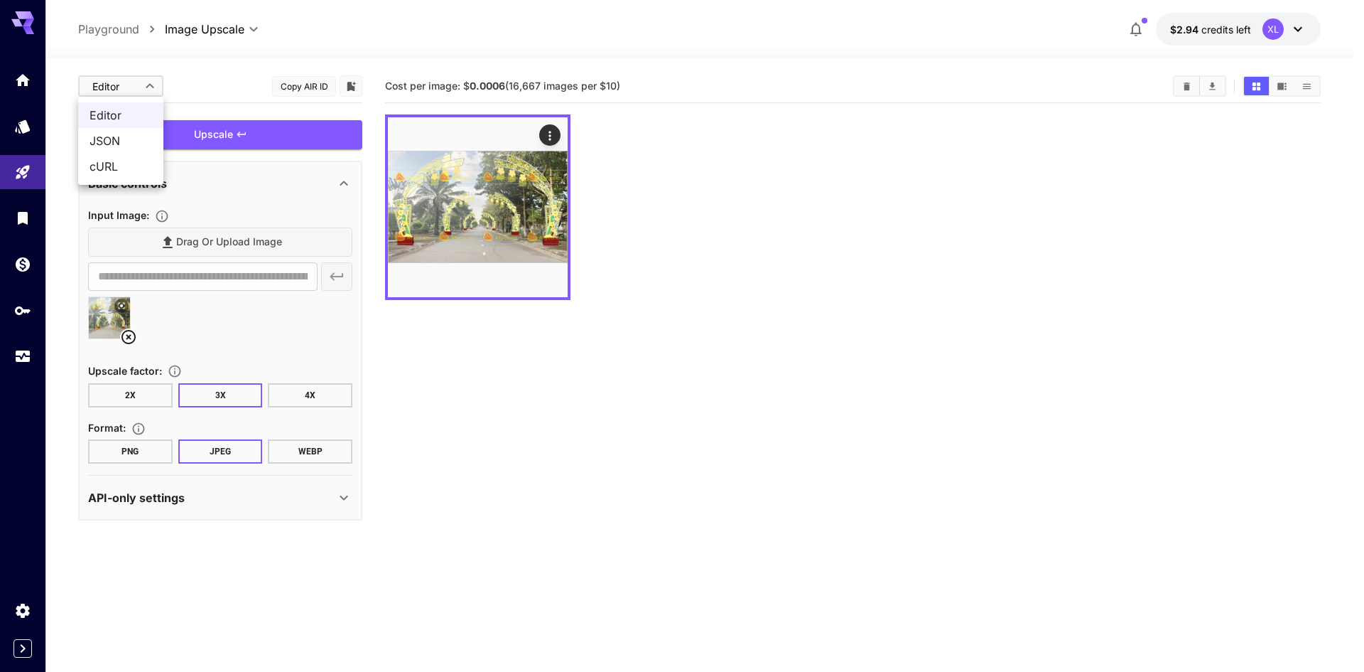
click at [129, 136] on span "JSON" at bounding box center [121, 140] width 63 height 17
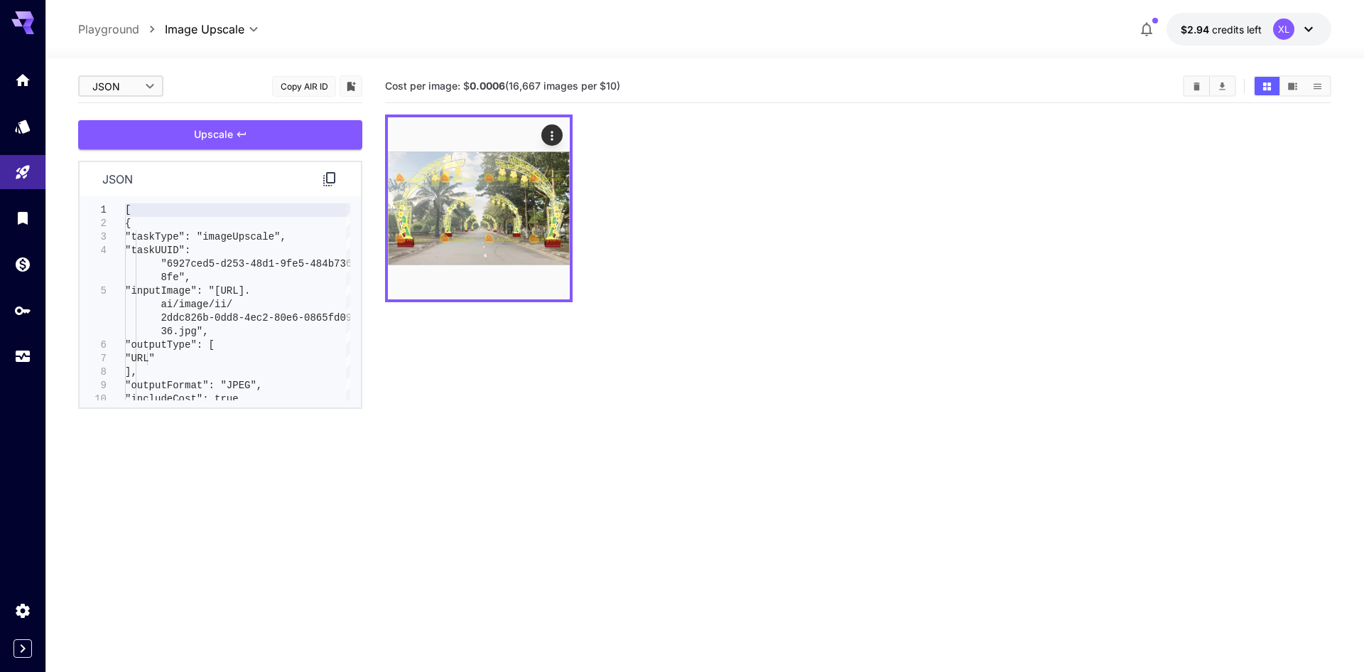
type input "****"
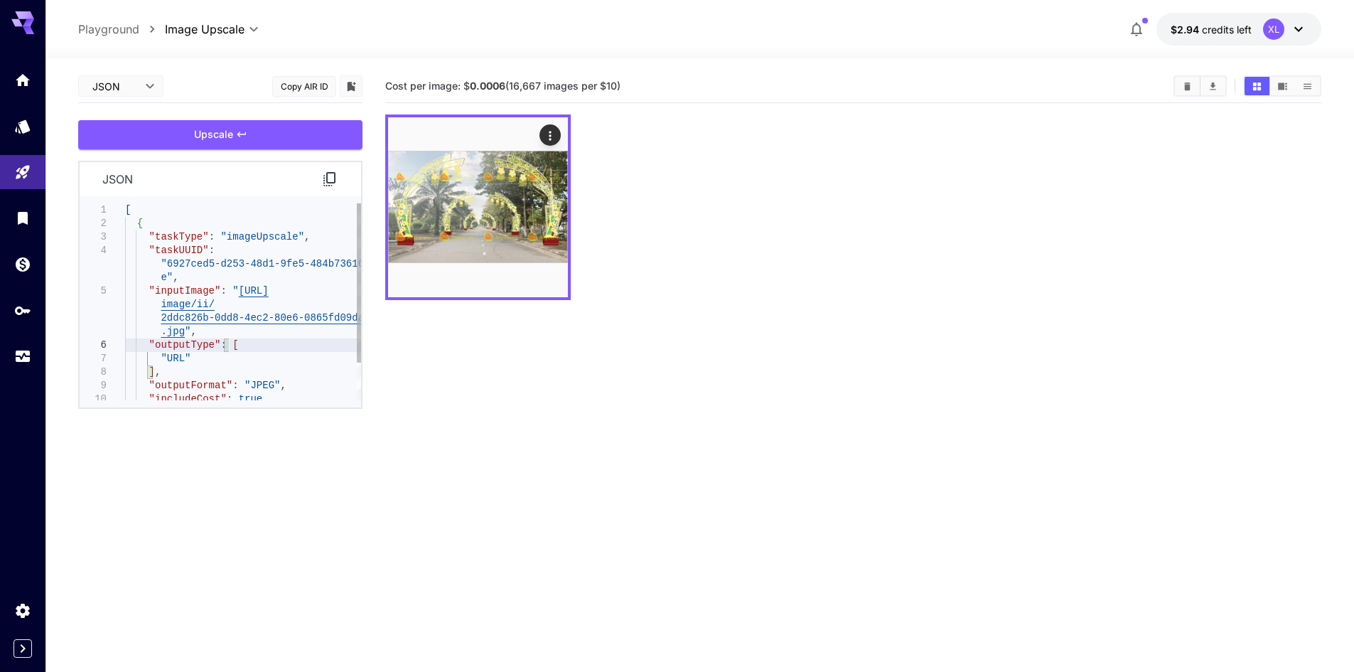
click at [274, 348] on div "[ { "taskType" : "imageUpscale" , "taskUUID" : "6927ced5-d253-48d1-9fe5-484b736…" at bounding box center [243, 324] width 236 height 243
click at [261, 365] on div ""taskType" : "imageUpscale" , "taskUUID" : "6927ced5-d253-48d1-9fe5-484b736168f…" at bounding box center [243, 324] width 236 height 243
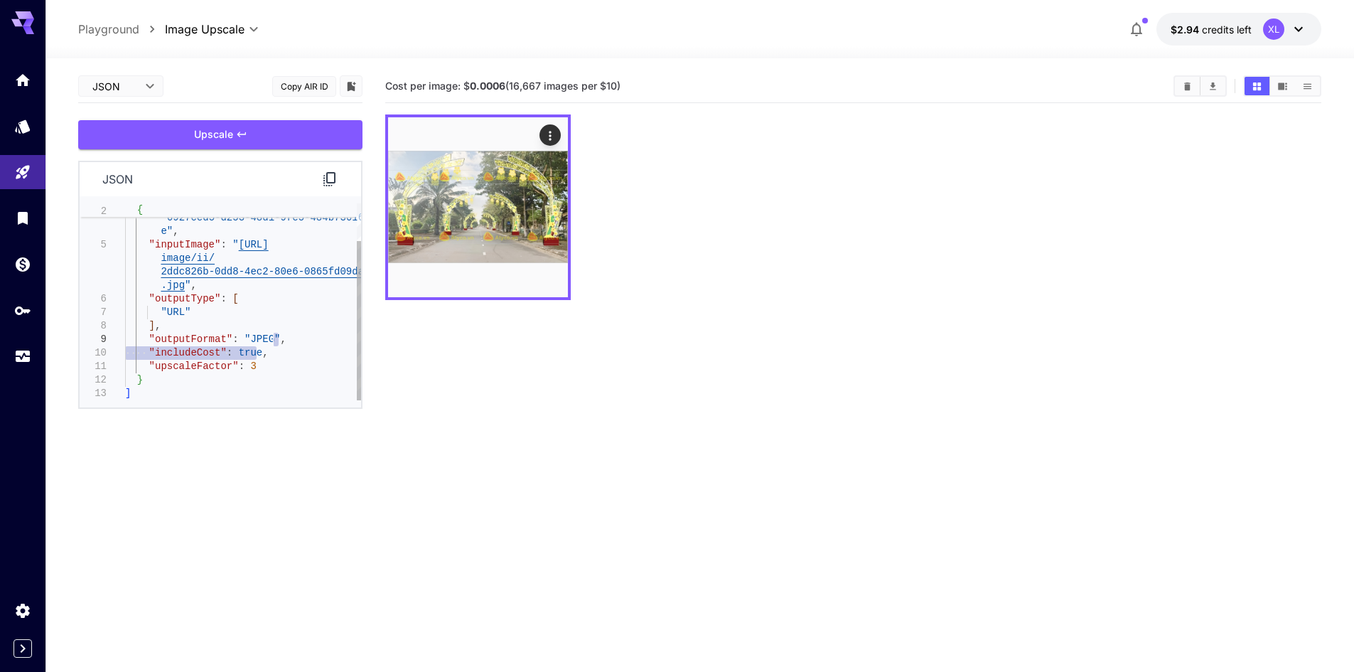
drag, startPoint x: 274, startPoint y: 352, endPoint x: 321, endPoint y: 343, distance: 47.3
click at [321, 343] on div ""taskUUID" : "6927ced5-d253-48d1-9fe5-484b736168f e" , "inputImage" : " [URL] i…" at bounding box center [243, 278] width 236 height 243
click at [302, 363] on div ""taskUUID" : "6927ced5-d253-48d1-9fe5-484b736168f e" , "inputImage" : " [URL] i…" at bounding box center [243, 278] width 236 height 243
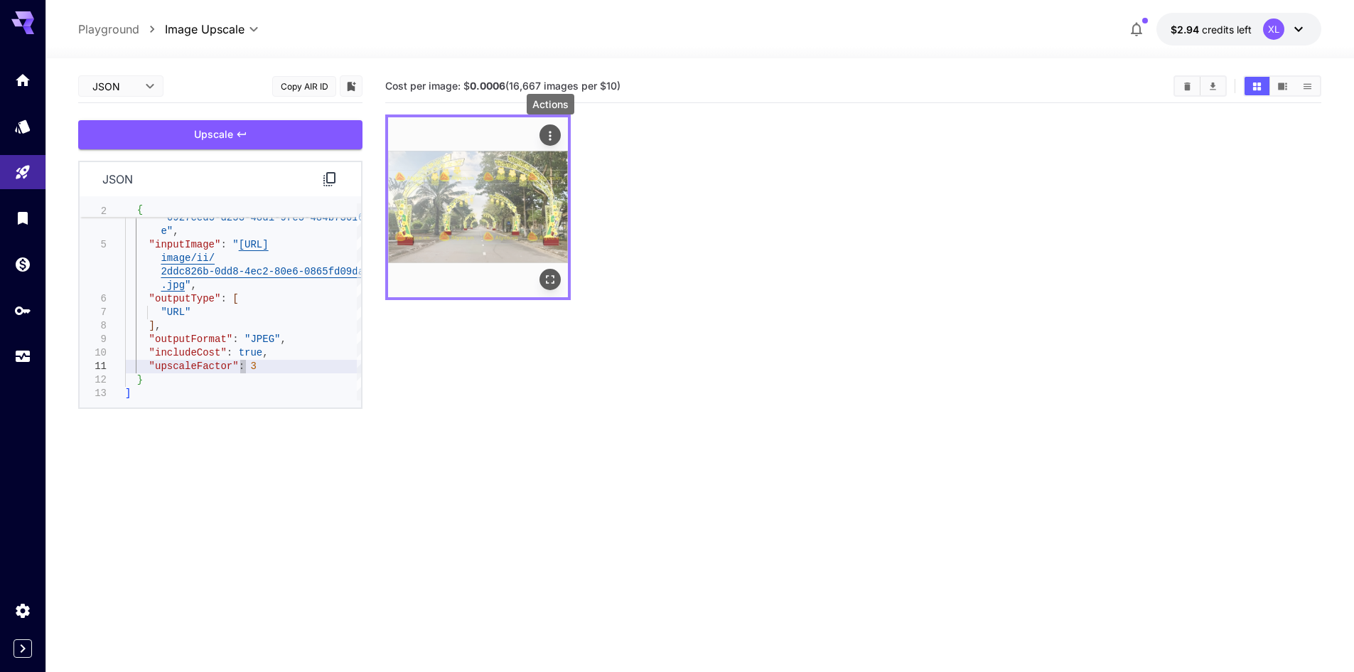
click at [553, 136] on icon "Actions" at bounding box center [550, 136] width 14 height 14
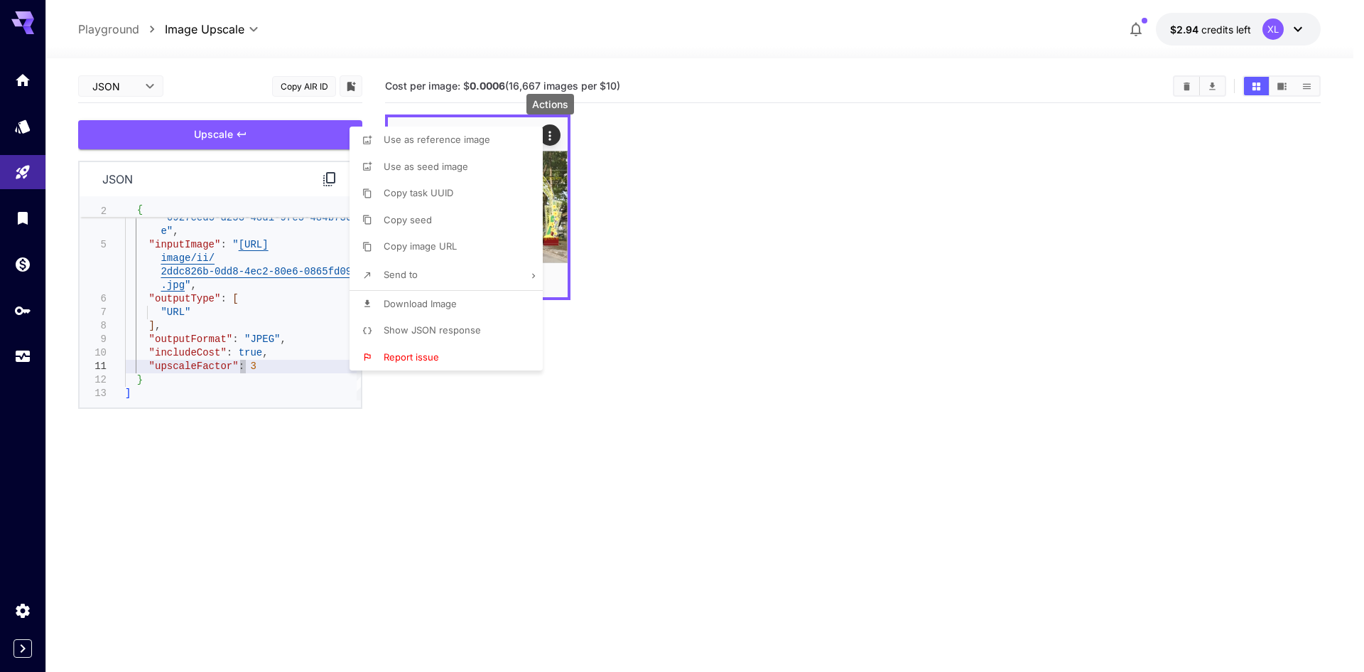
click at [427, 332] on span "Show JSON response" at bounding box center [432, 329] width 97 height 11
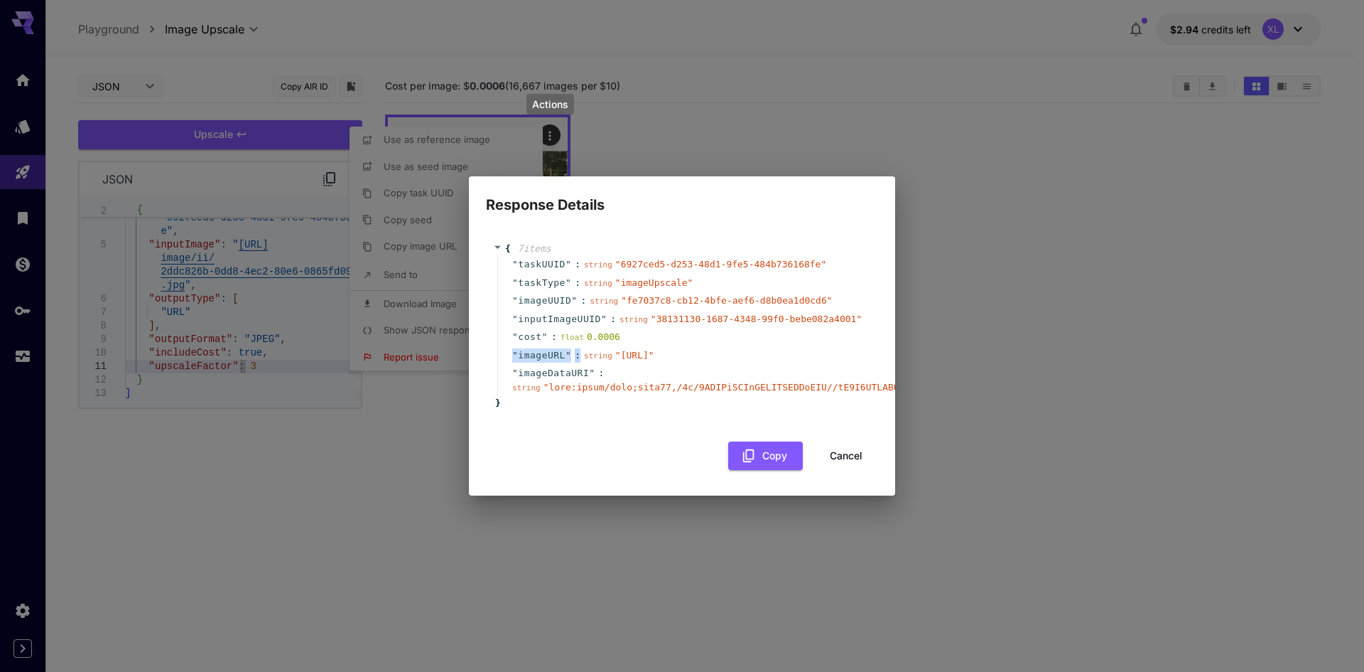
drag, startPoint x: 647, startPoint y: 311, endPoint x: 645, endPoint y: 328, distance: 16.4
click at [645, 328] on div "" taskUUID " : string " 6927ced5-d253-48d1-9fe5-484b736168fe " " taskType " : s…" at bounding box center [684, 325] width 374 height 141
click at [645, 346] on div "" imageURL " : string " [URL] "" at bounding box center [684, 355] width 374 height 18
drag, startPoint x: 617, startPoint y: 315, endPoint x: 502, endPoint y: 314, distance: 114.4
click at [502, 328] on div "" cost " : float 0.0006" at bounding box center [684, 337] width 374 height 18
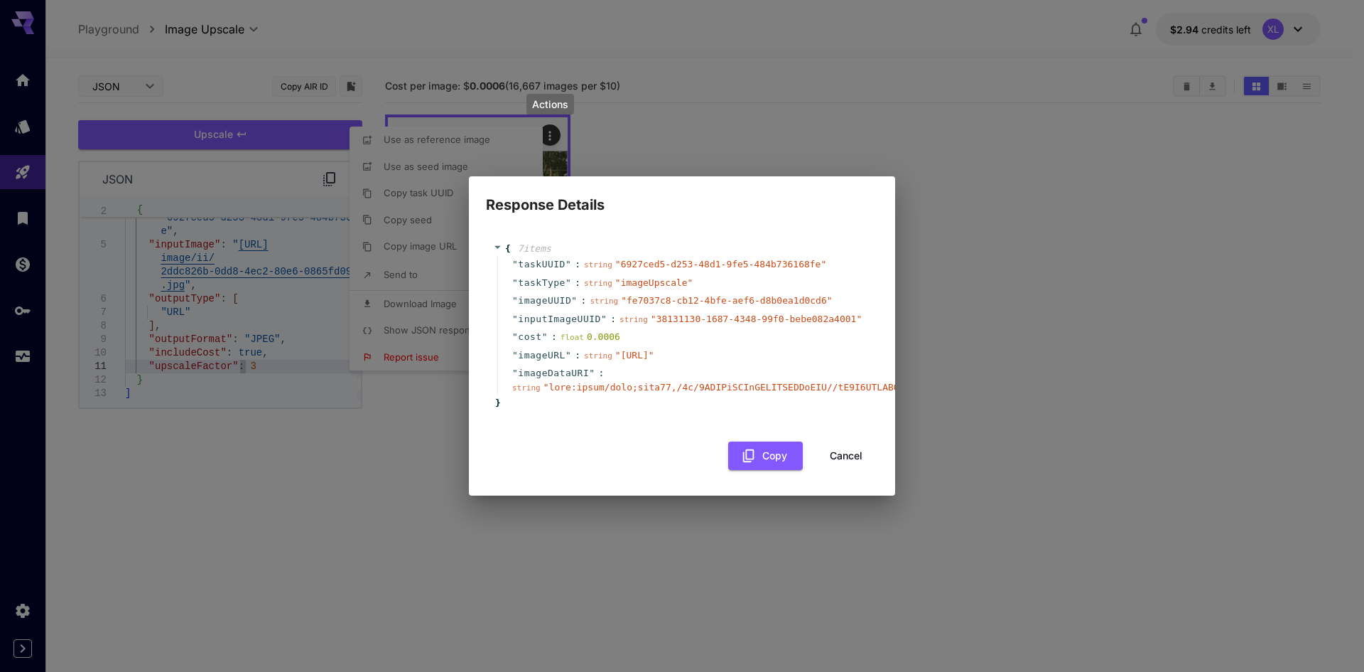
click at [681, 328] on div "" cost " : float 0.0006" at bounding box center [684, 337] width 374 height 18
click at [367, 412] on div "Response Details { 7 item s " taskUUID " : string " 6927ced5-d253-48d1-9fe5-484…" at bounding box center [682, 336] width 1364 height 672
click at [839, 463] on button "Cancel" at bounding box center [846, 455] width 64 height 29
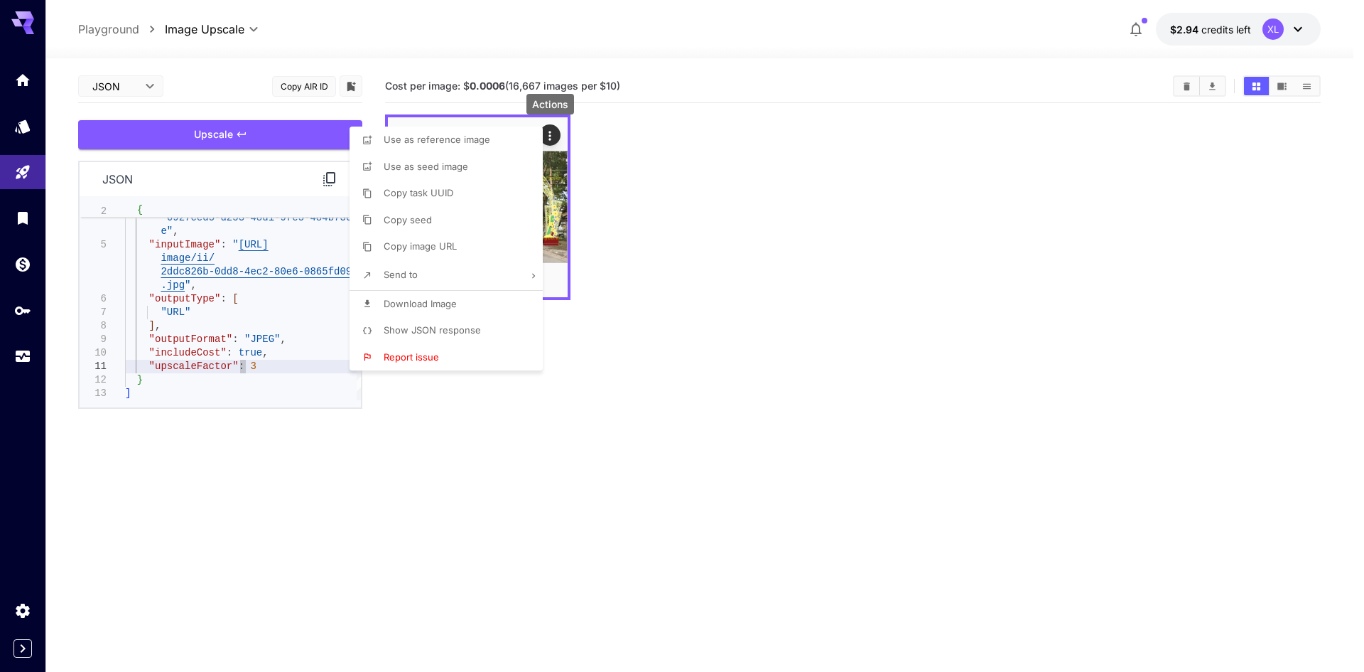
click at [205, 328] on div at bounding box center [682, 336] width 1364 height 672
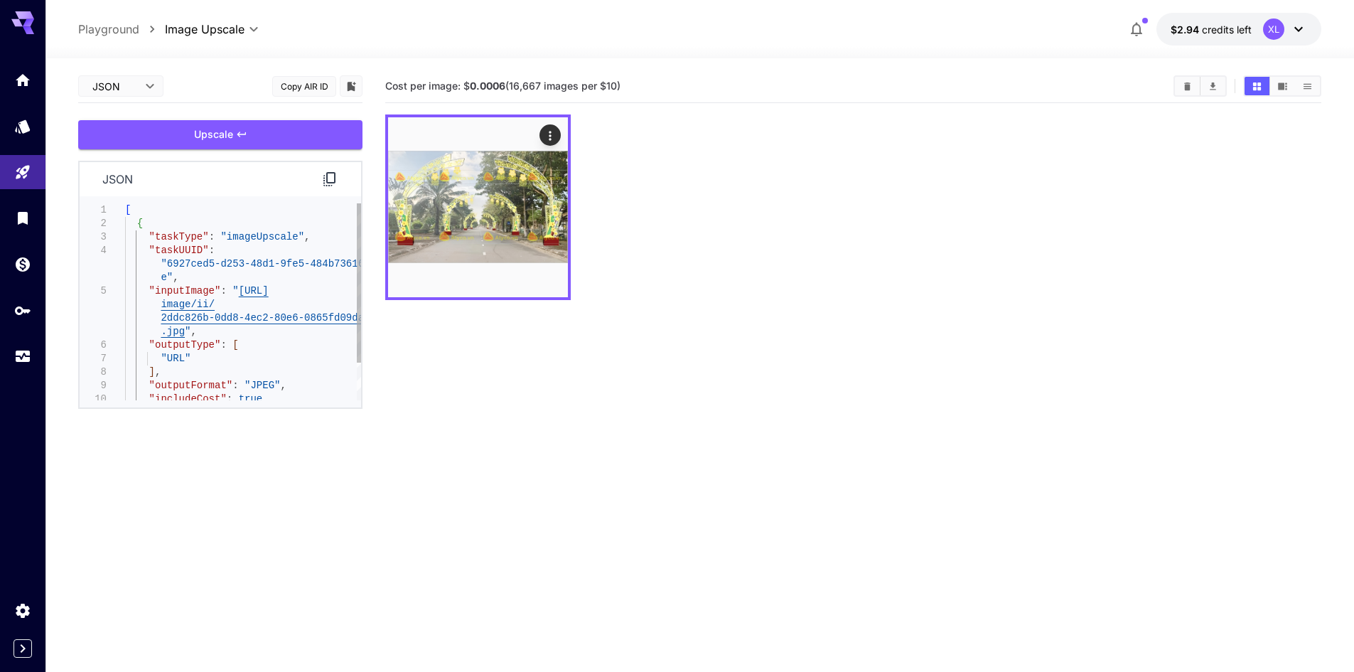
click at [213, 212] on div ""taskUUID" : "6927ced5-d253-48d1-9fe5-484b736168f e" , "inputImage" : " [URL] i…" at bounding box center [243, 324] width 236 height 243
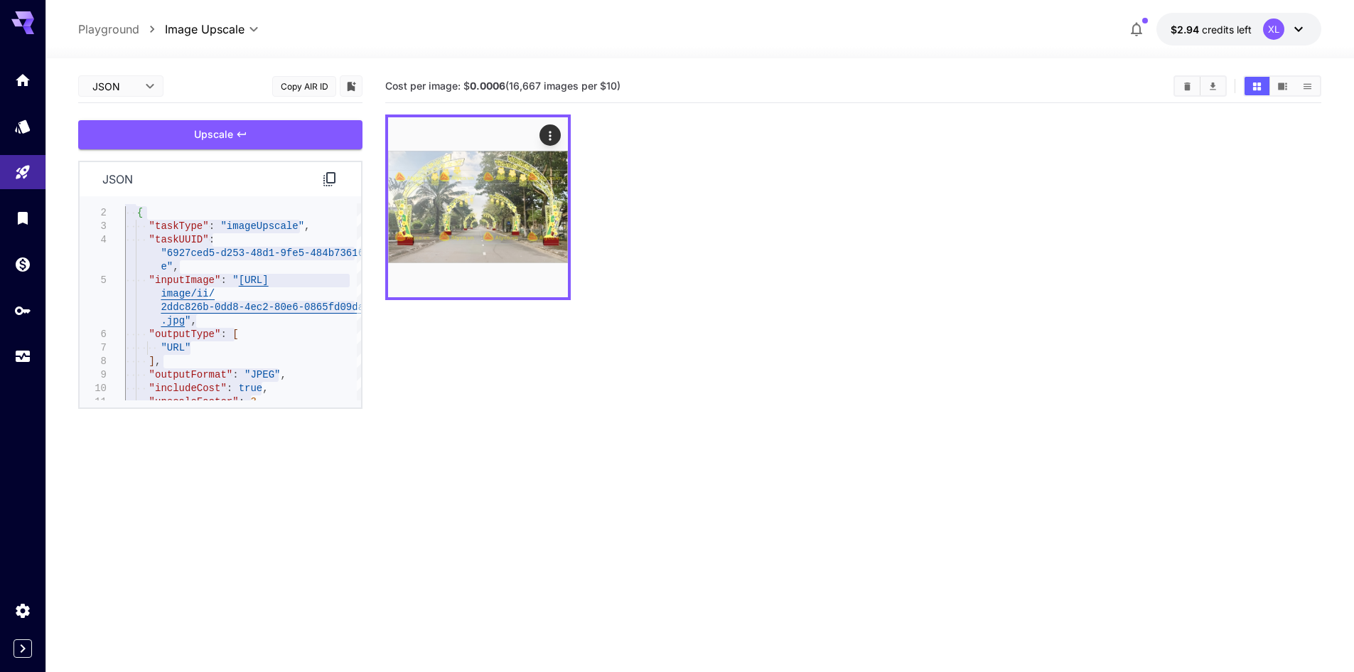
type textarea "**********"
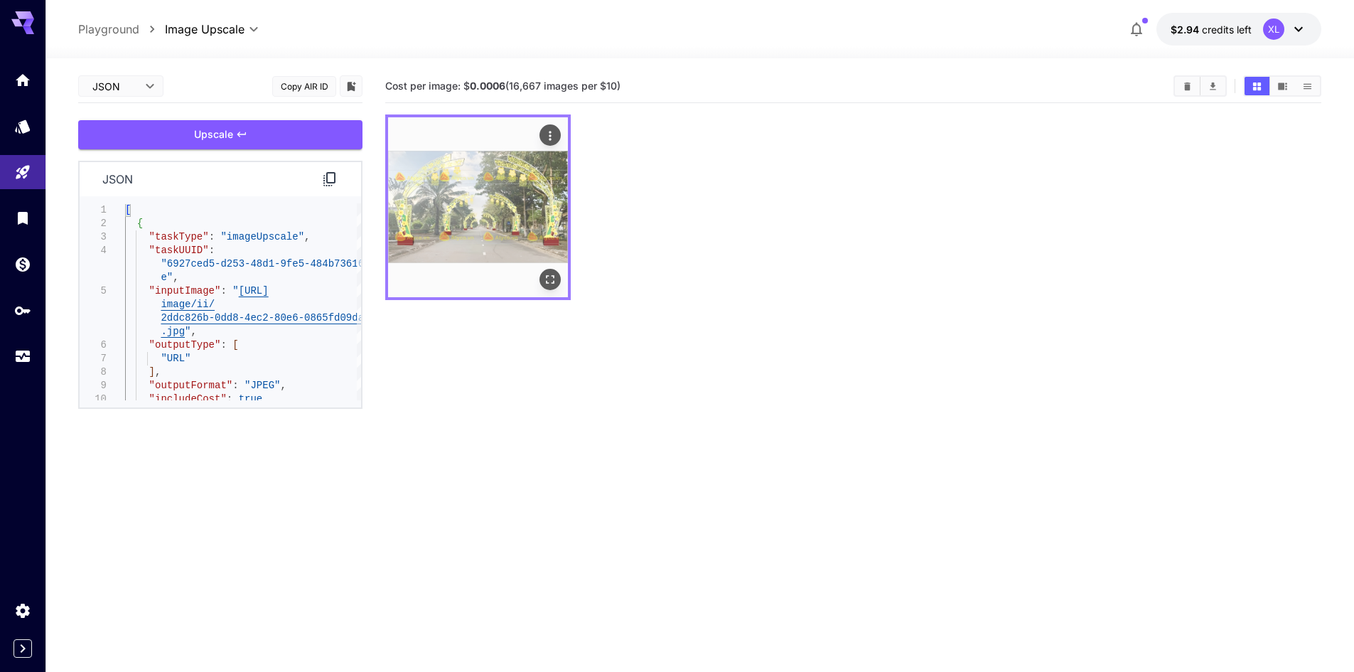
click at [554, 136] on icon "Actions" at bounding box center [550, 136] width 14 height 14
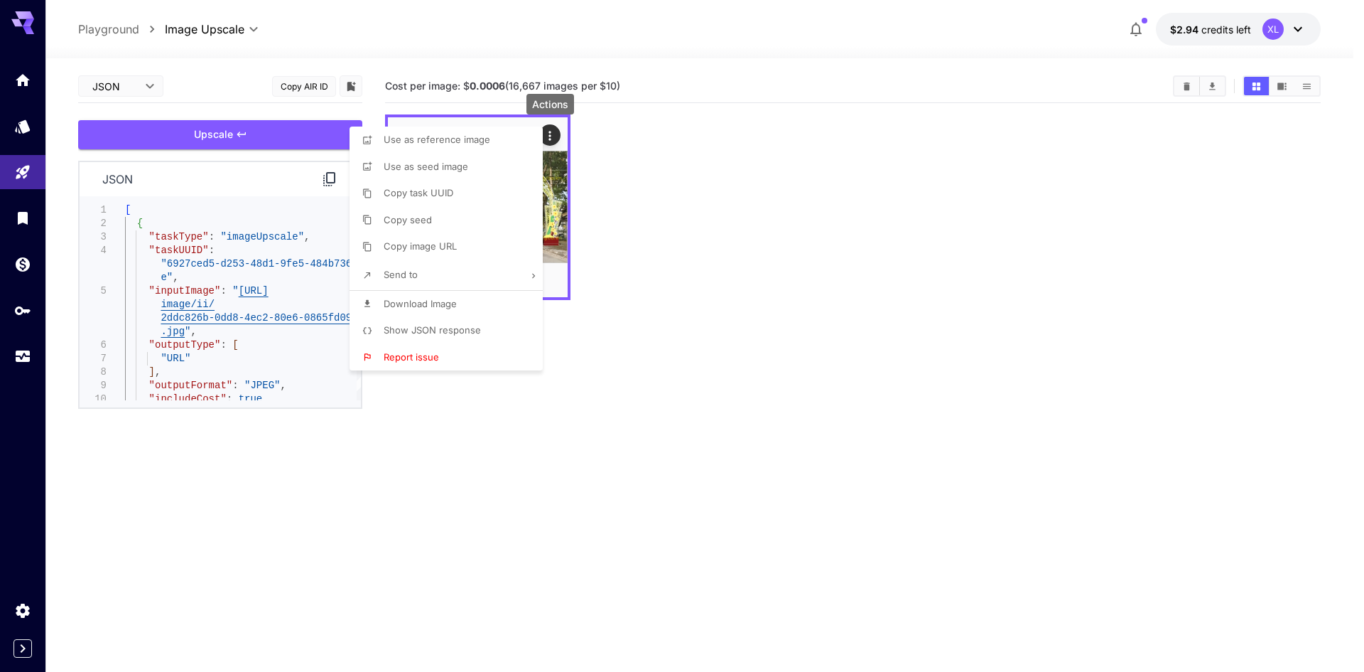
click at [442, 329] on span "Show JSON response" at bounding box center [432, 329] width 97 height 11
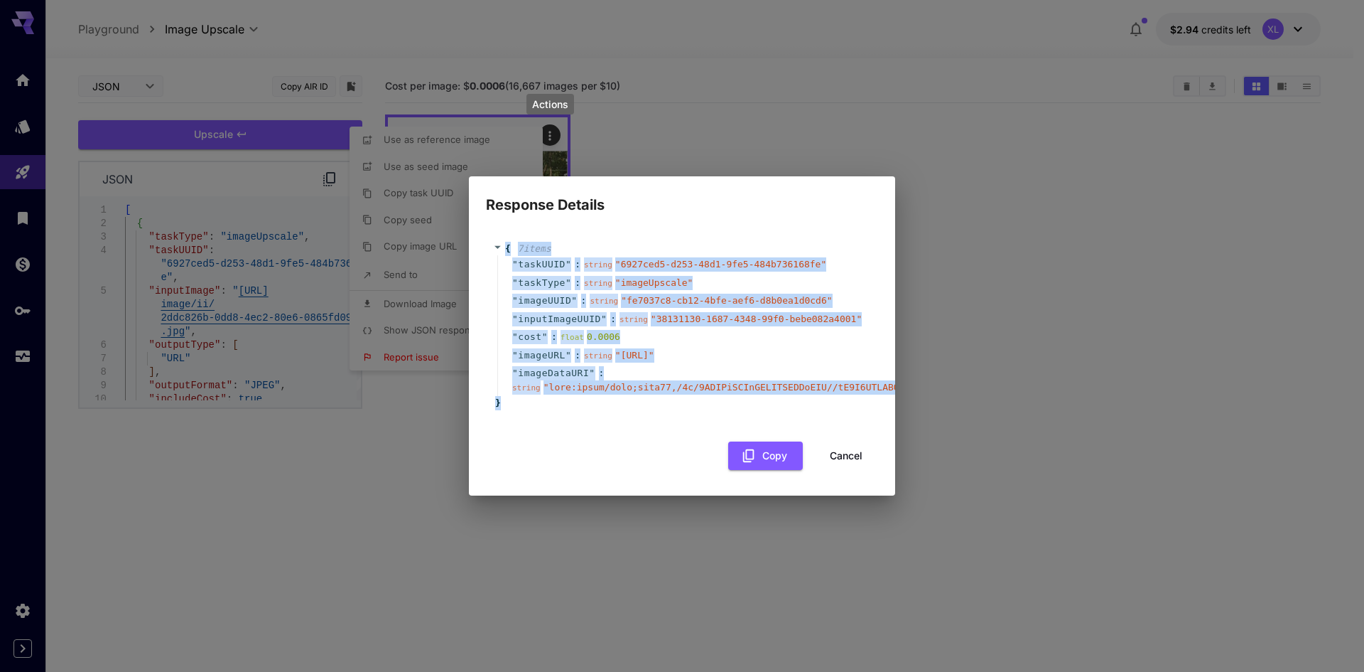
drag, startPoint x: 468, startPoint y: 245, endPoint x: 478, endPoint y: 204, distance: 42.4
click at [478, 216] on div "{ 7 item s " taskUUID " : string " 6927ced5-d253-48d1-9fe5-484b736168fe " " tas…" at bounding box center [682, 356] width 426 height 280
copy div "{ 7 item s " taskUUID " : string " 6927ced5-d253-48d1-9fe5-484b736168fe " " tas…"
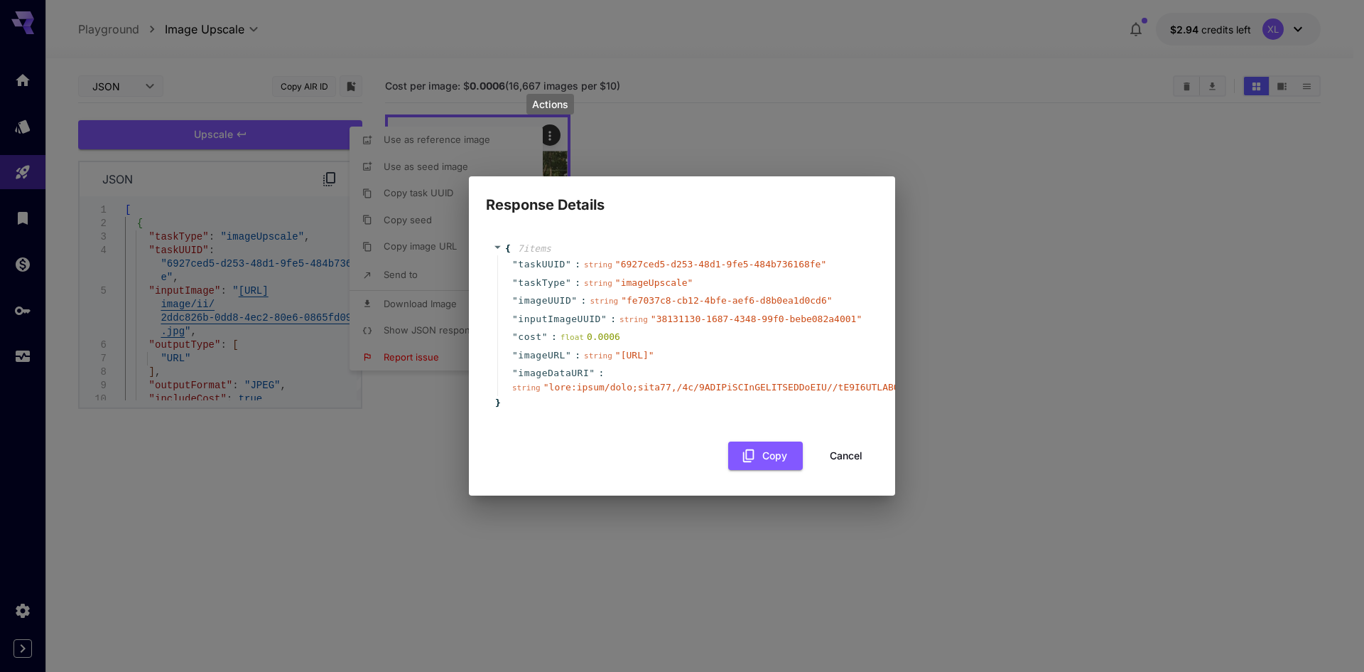
click at [596, 448] on div "{ 7 item s " taskUUID " : string " 6927ced5-d253-48d1-9fe5-484b736168fe " " tas…" at bounding box center [682, 348] width 392 height 243
click at [599, 380] on span ":" at bounding box center [602, 373] width 6 height 14
click at [786, 460] on button "Copy" at bounding box center [765, 455] width 75 height 29
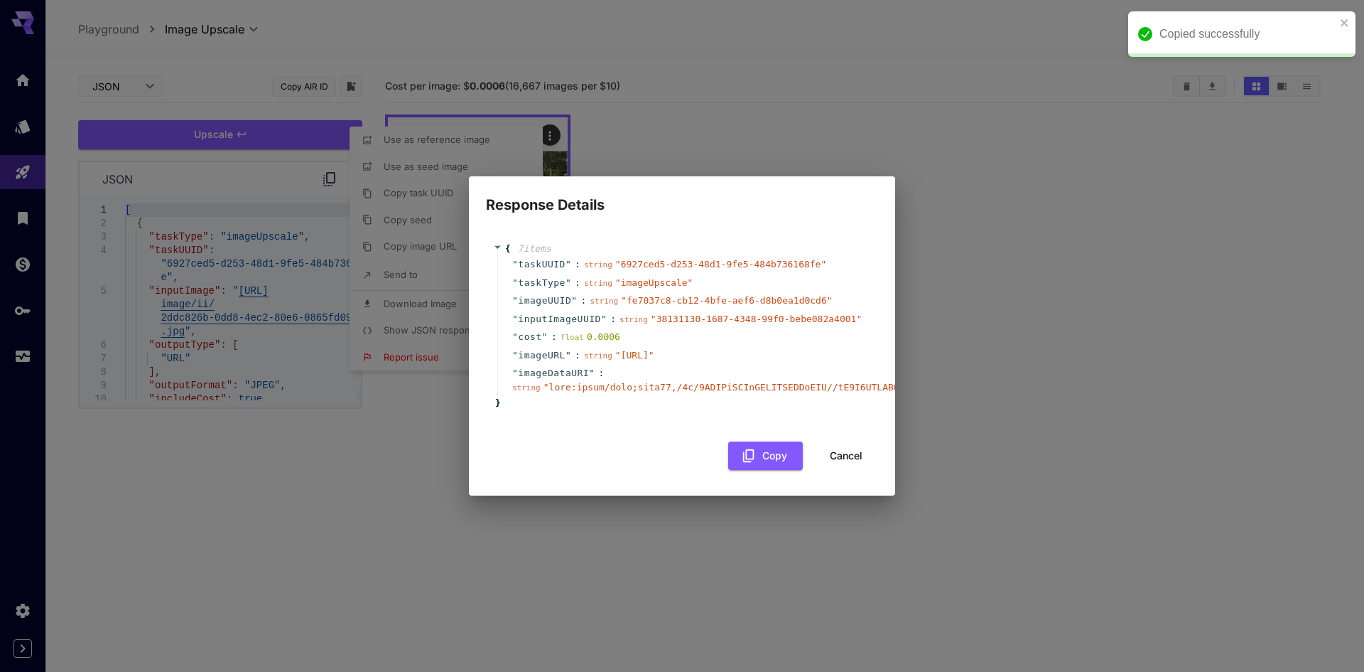
click at [649, 424] on div "{ 7 item s " taskUUID " : string " 6927ced5-d253-48d1-9fe5-484b736168fe " " tas…" at bounding box center [682, 325] width 392 height 197
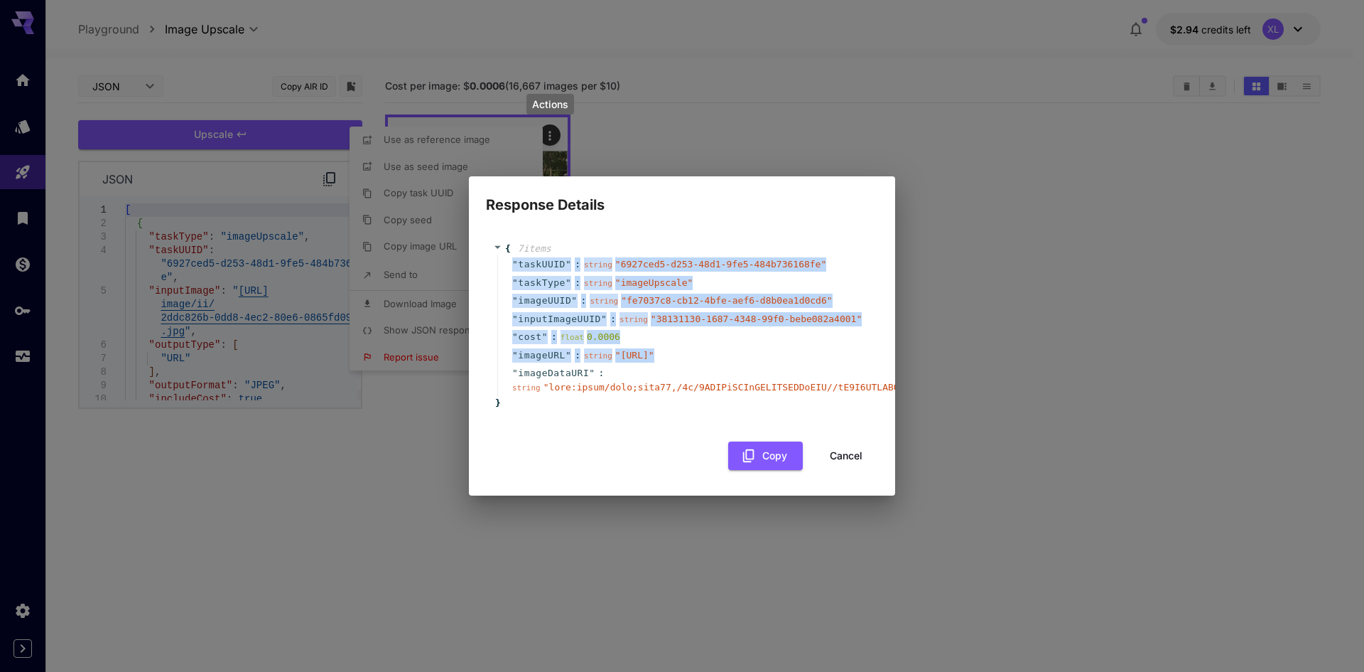
drag, startPoint x: 620, startPoint y: 365, endPoint x: 506, endPoint y: 245, distance: 165.4
click at [506, 255] on div "" taskUUID " : string " 6927ced5-d253-48d1-9fe5-484b736168fe " " taskType " : s…" at bounding box center [684, 325] width 374 height 141
copy div "" taskUUID " : string " 6927ced5-d253-48d1-9fe5-484b736168fe " " taskType " : s…"
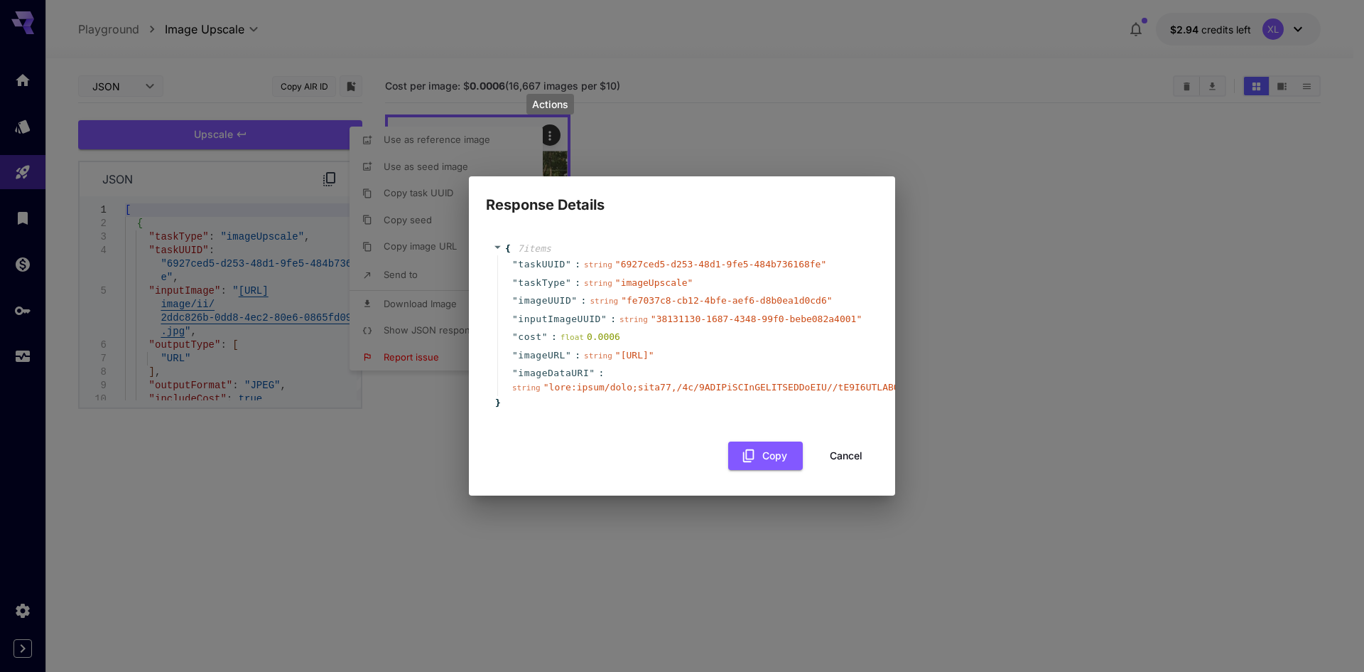
click at [404, 54] on div "Response Details { 7 item s " taskUUID " : string " 6927ced5-d253-48d1-9fe5-484…" at bounding box center [682, 336] width 1364 height 672
click at [845, 470] on button "Cancel" at bounding box center [846, 455] width 64 height 29
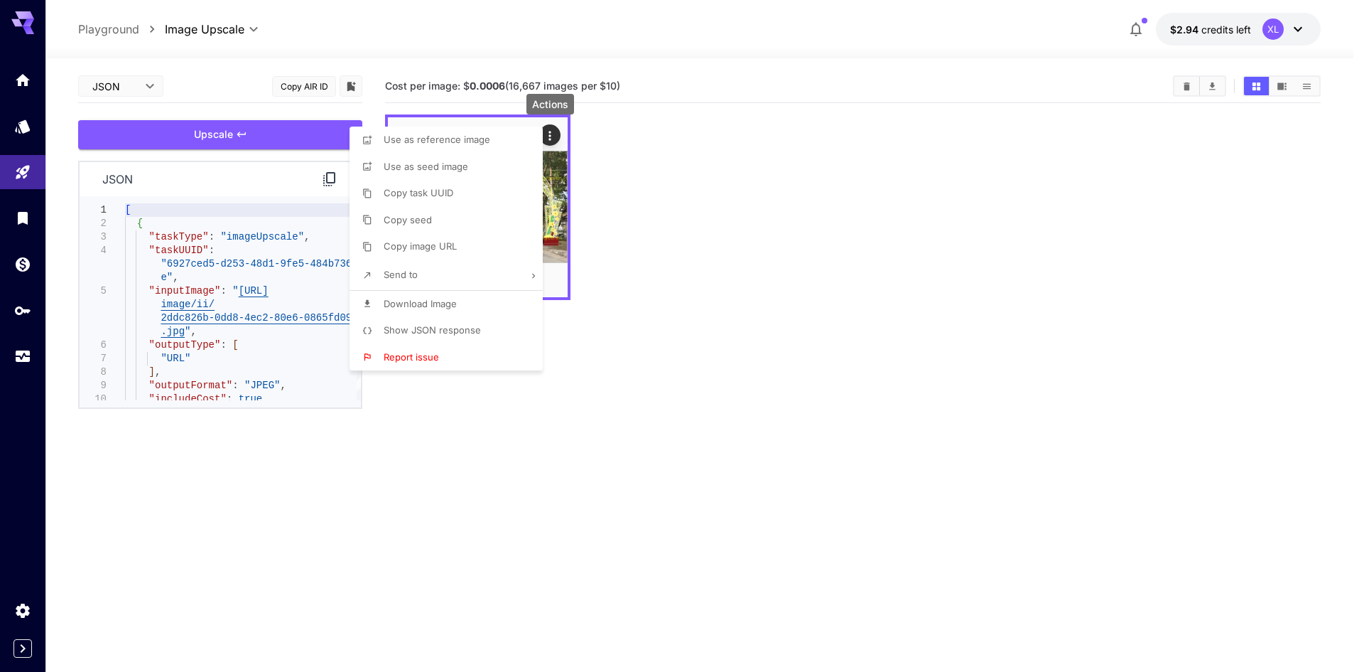
click at [28, 352] on div at bounding box center [682, 336] width 1364 height 672
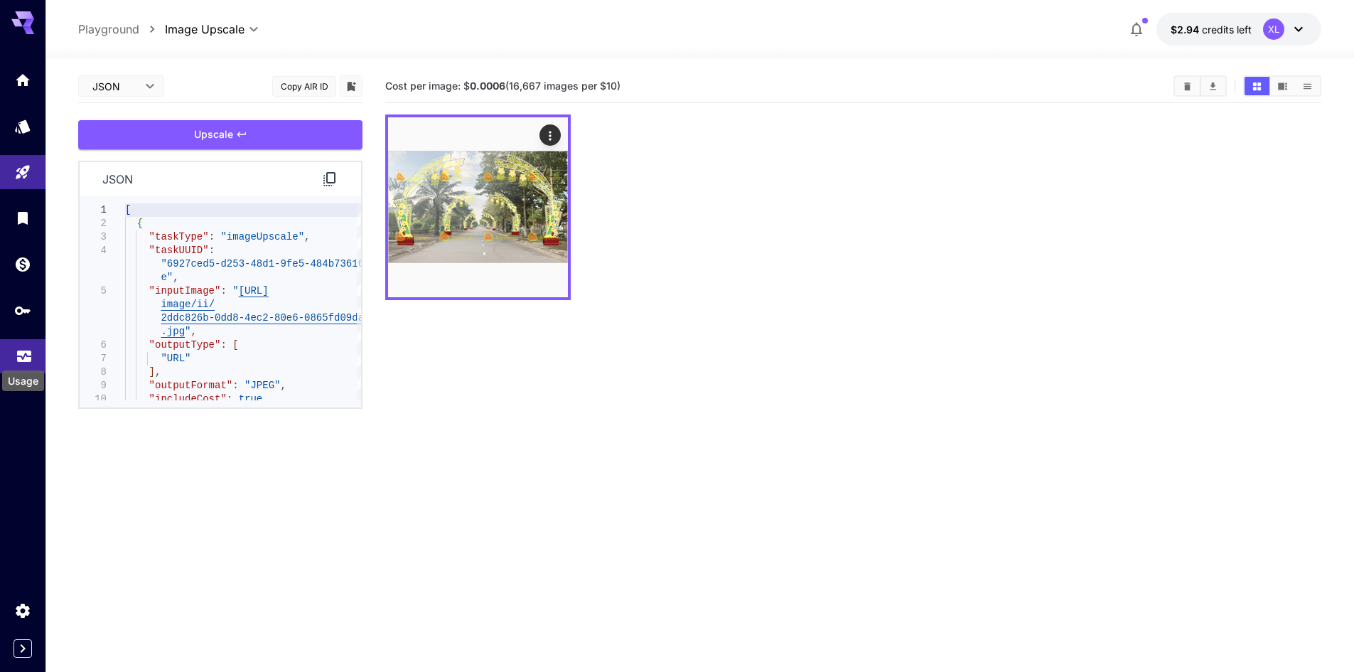
click at [17, 352] on icon "Usage" at bounding box center [24, 351] width 17 height 17
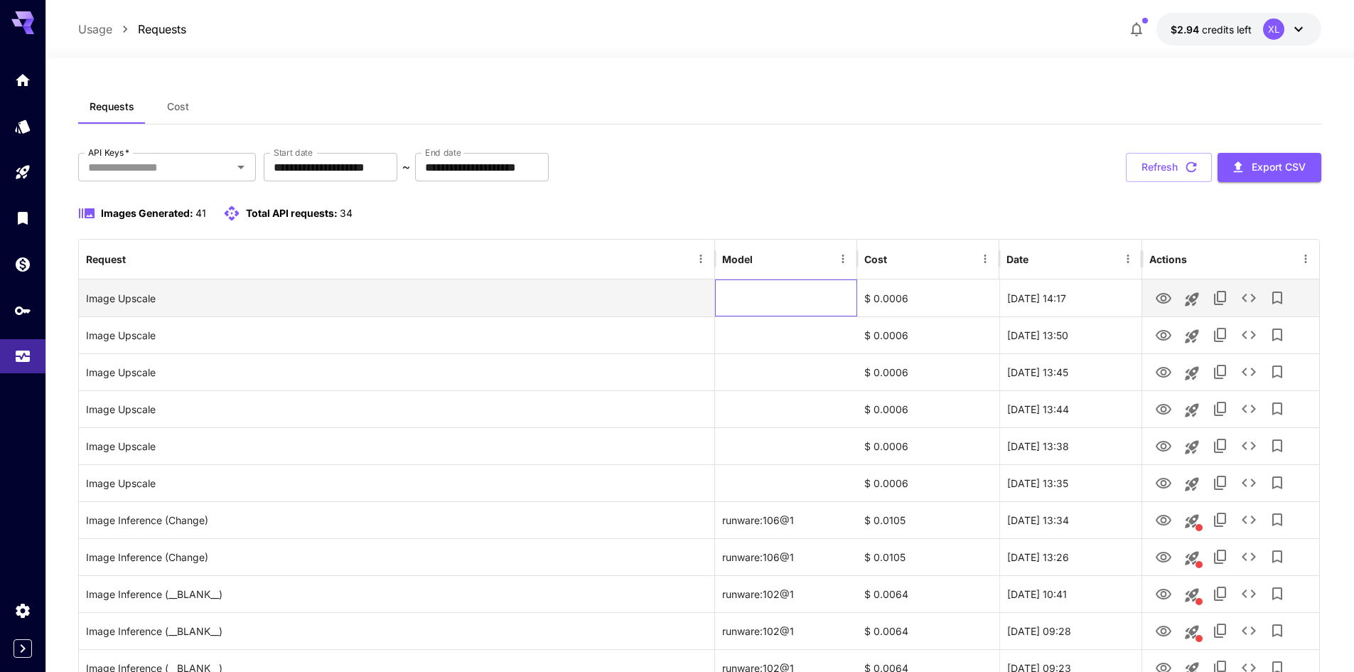
click at [740, 296] on div at bounding box center [786, 297] width 142 height 37
click at [1167, 296] on icon "View Image" at bounding box center [1163, 298] width 17 height 17
